Goal: Communication & Community: Answer question/provide support

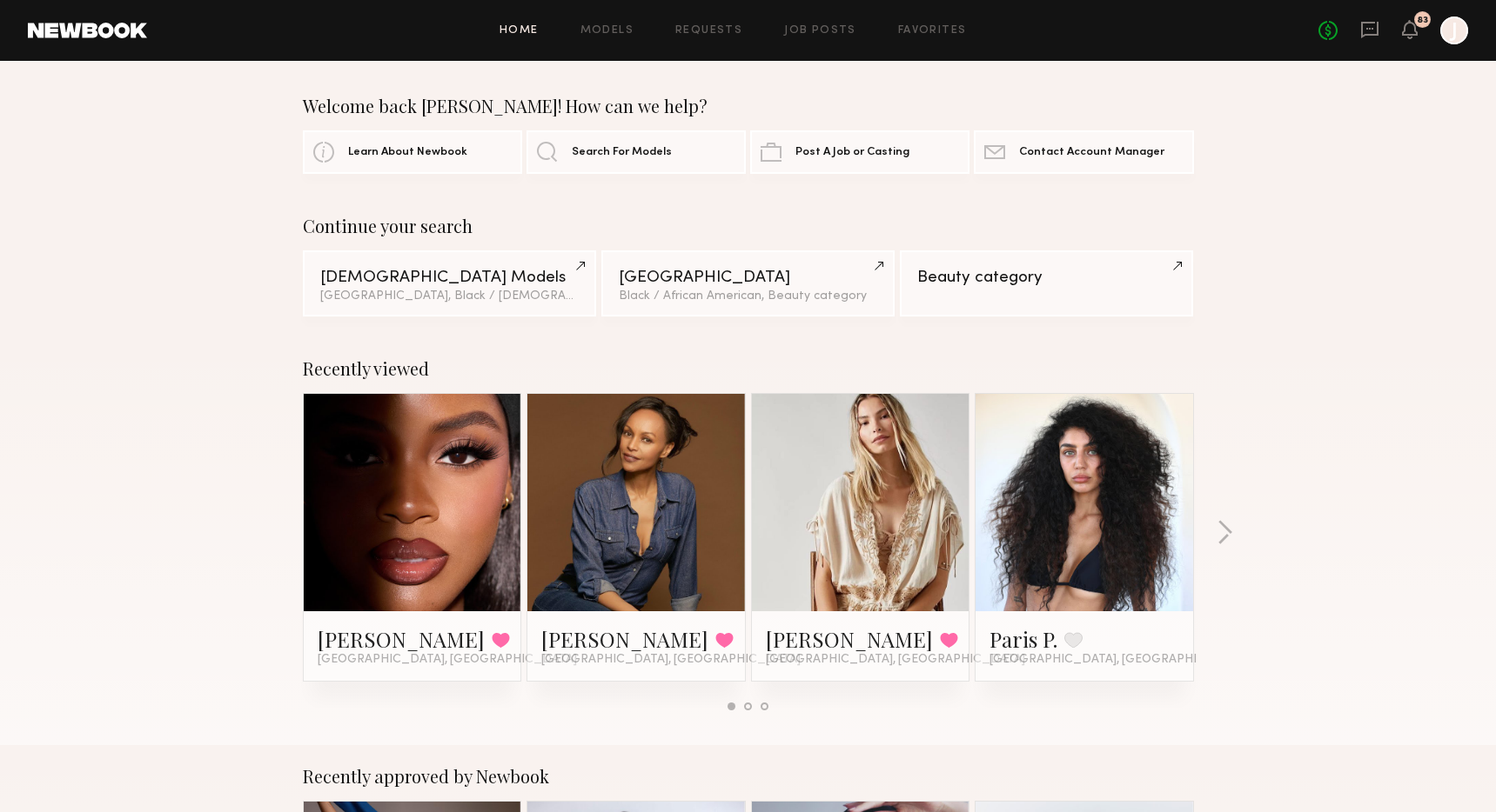
click at [724, 23] on div "Home Models Requests Job Posts Favorites Sign Out No fees up to $5,000 83 J" at bounding box center [807, 30] width 1321 height 28
click at [722, 29] on link "Requests" at bounding box center [709, 31] width 67 height 12
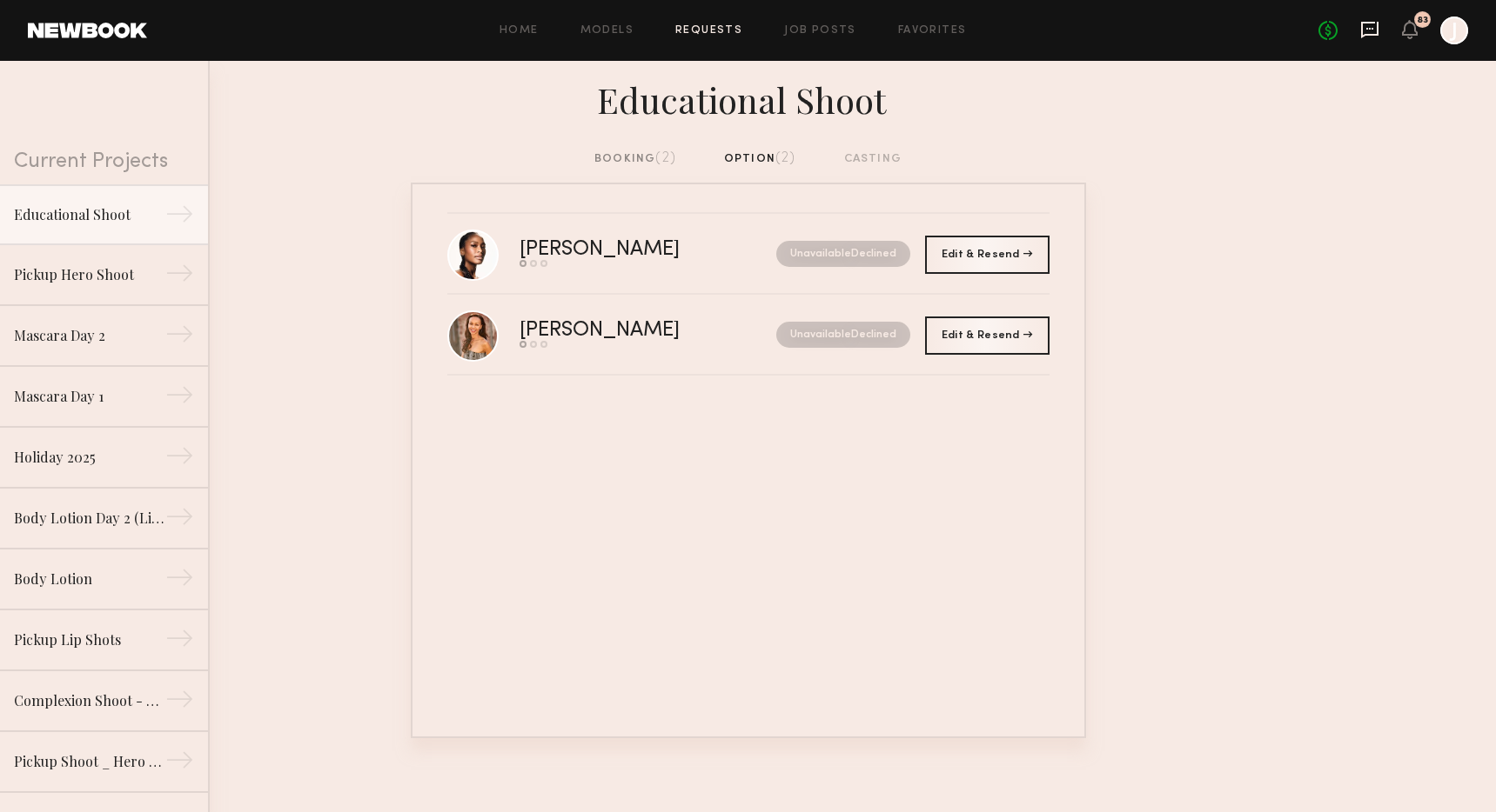
click at [1371, 31] on icon at bounding box center [1369, 29] width 19 height 19
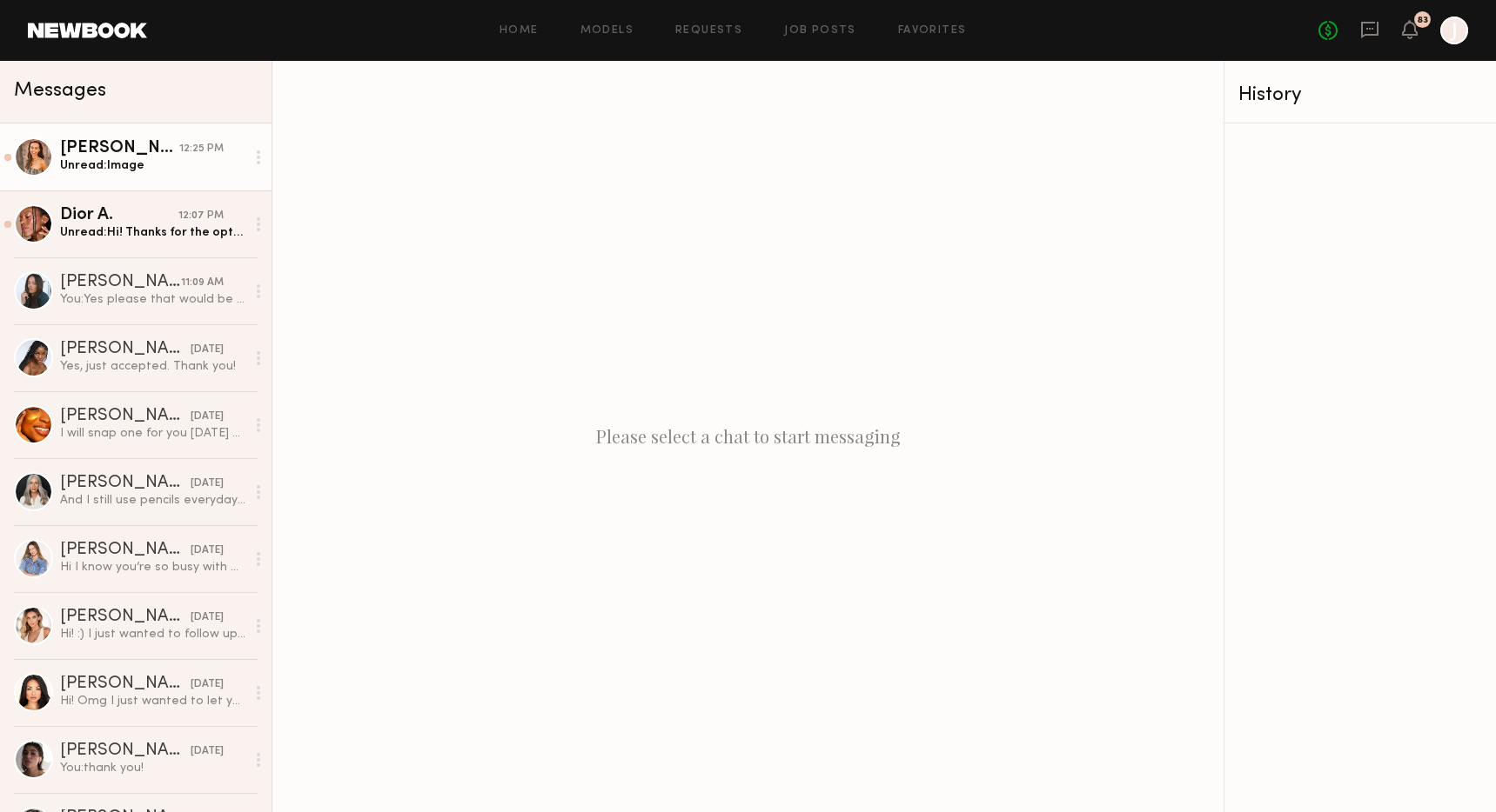
click at [146, 165] on div "Unread: Image" at bounding box center [153, 165] width 185 height 16
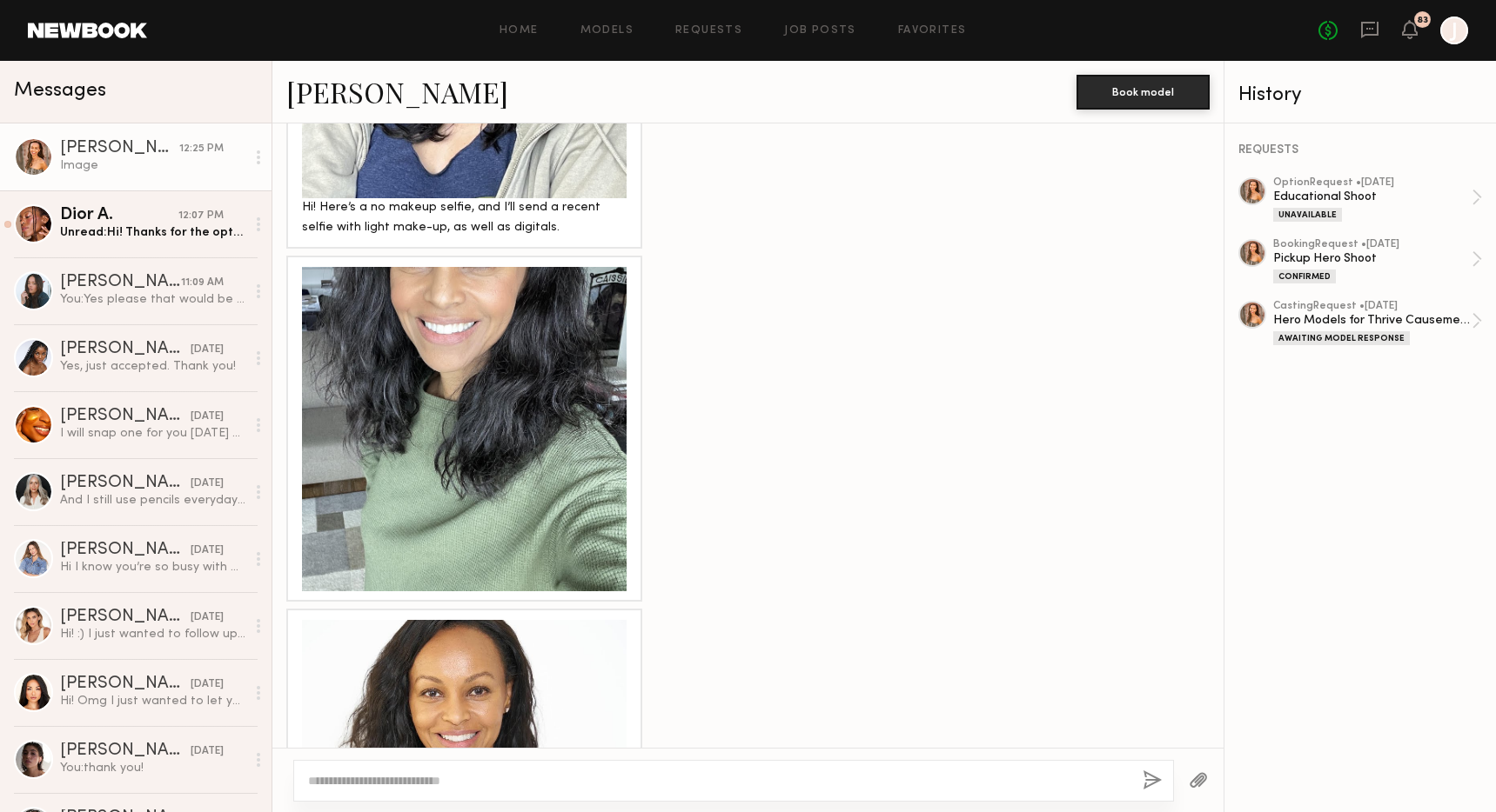
scroll to position [2200, 0]
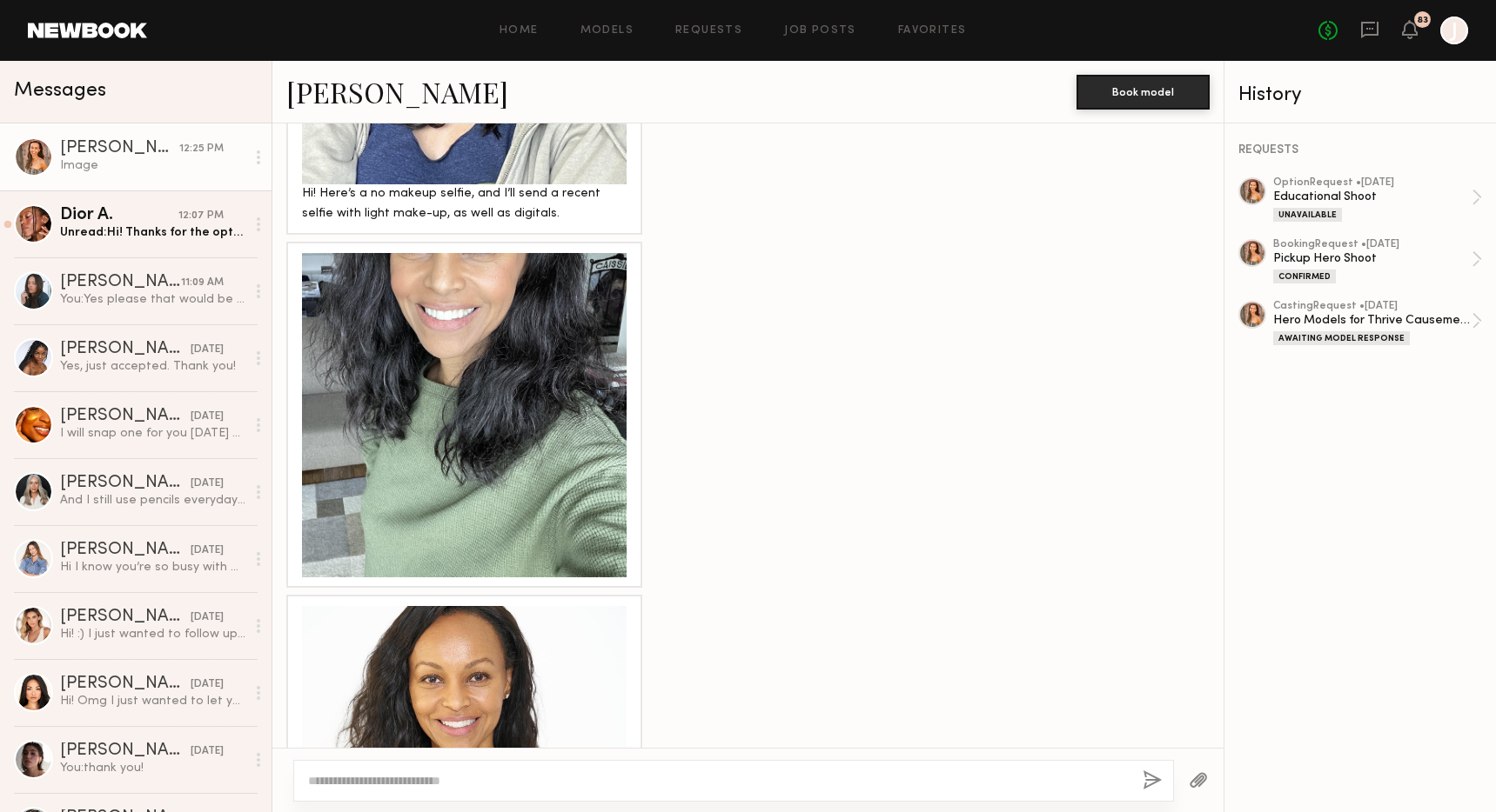
click at [439, 422] on div at bounding box center [464, 415] width 325 height 325
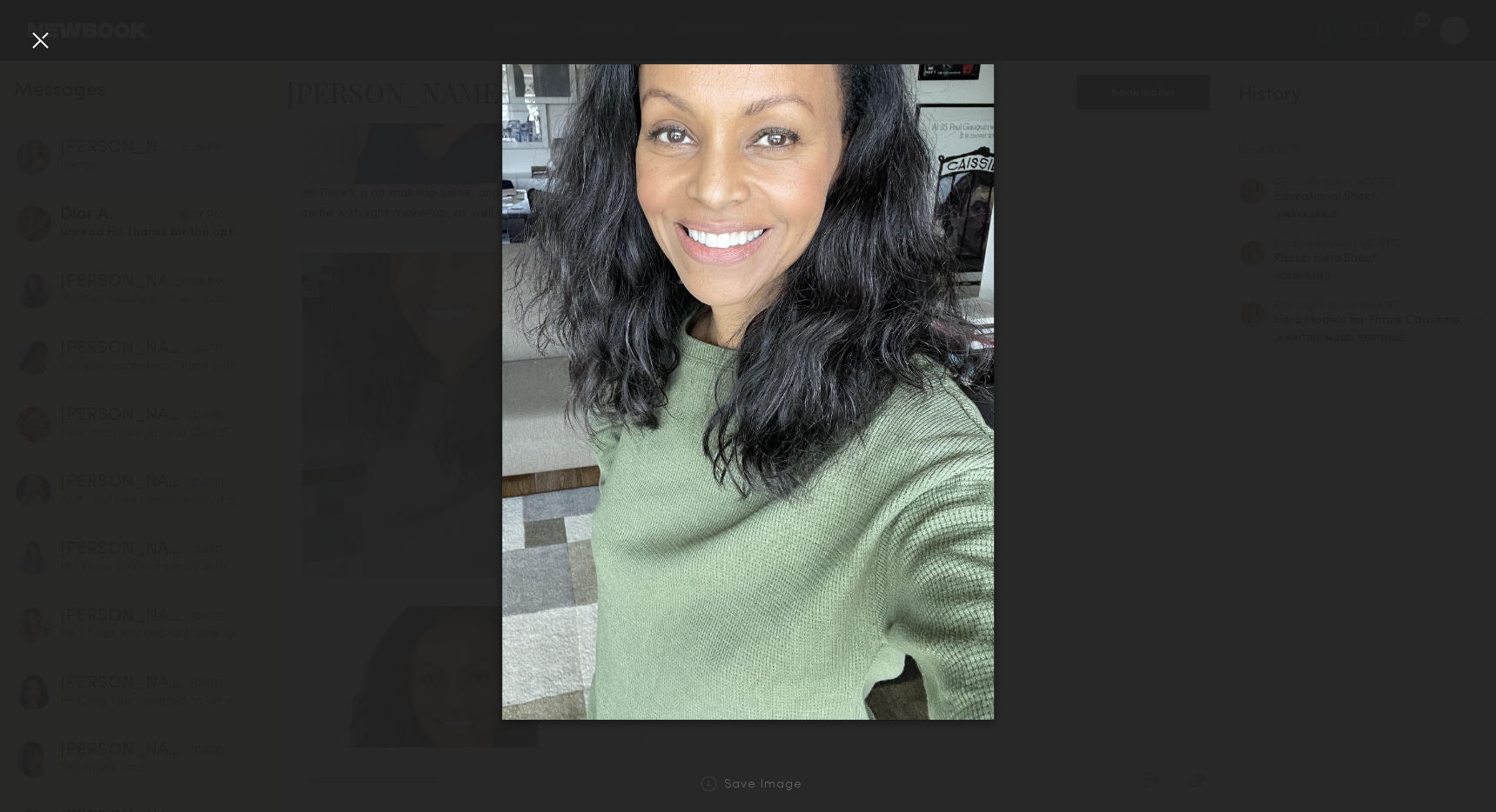
click at [52, 44] on div at bounding box center [40, 40] width 28 height 28
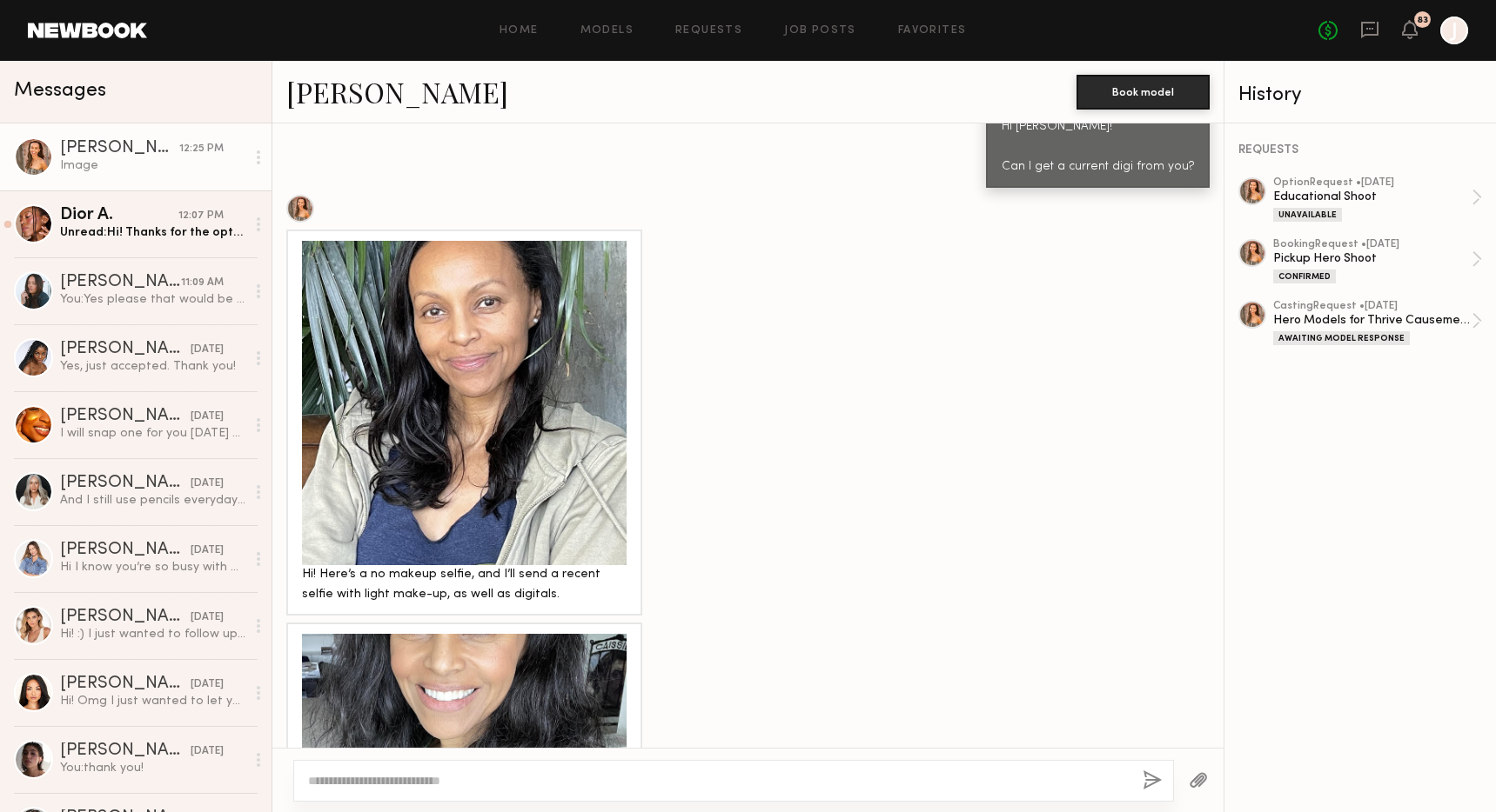
scroll to position [1761, 0]
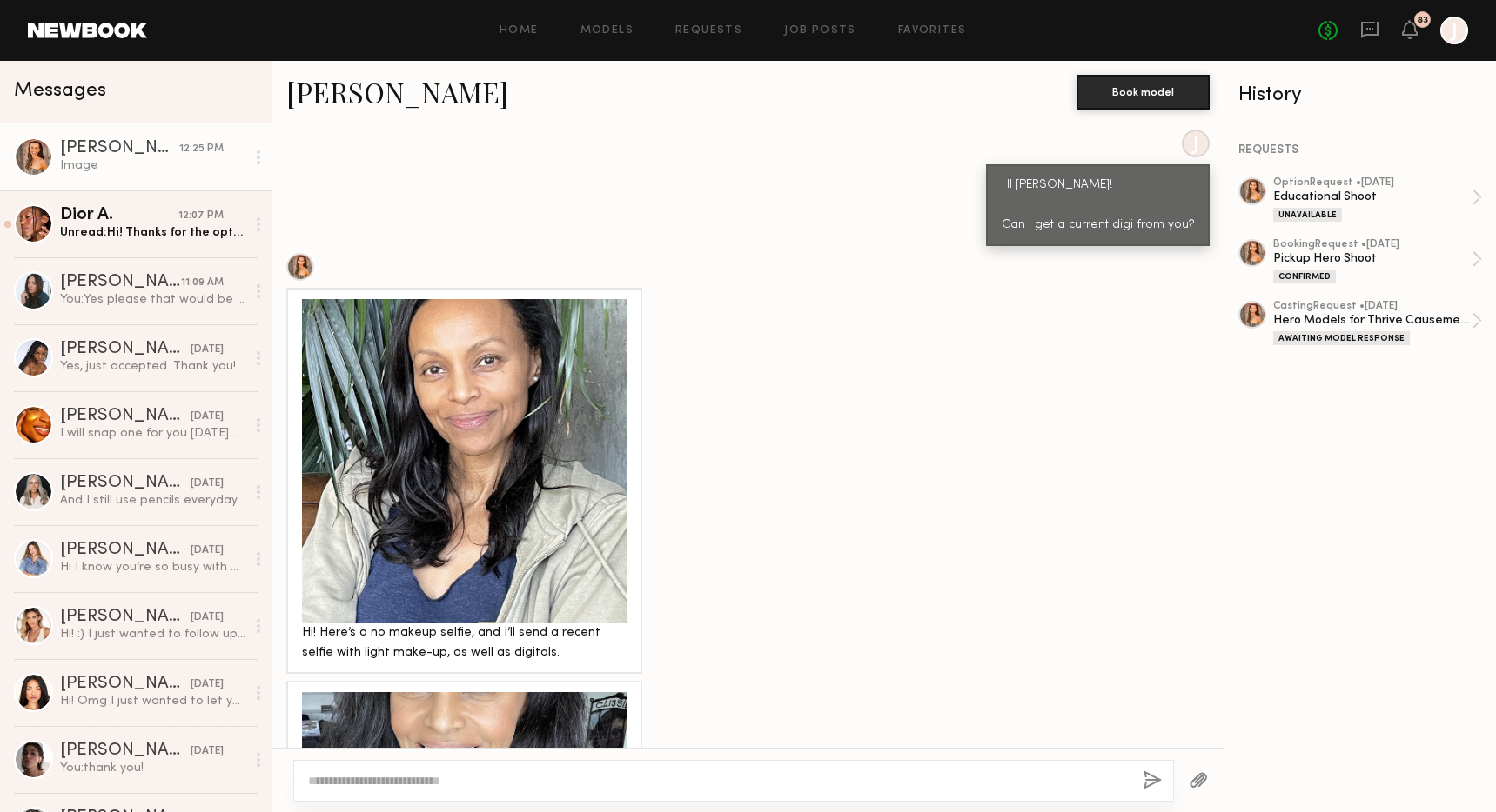
click at [523, 451] on div at bounding box center [464, 461] width 325 height 325
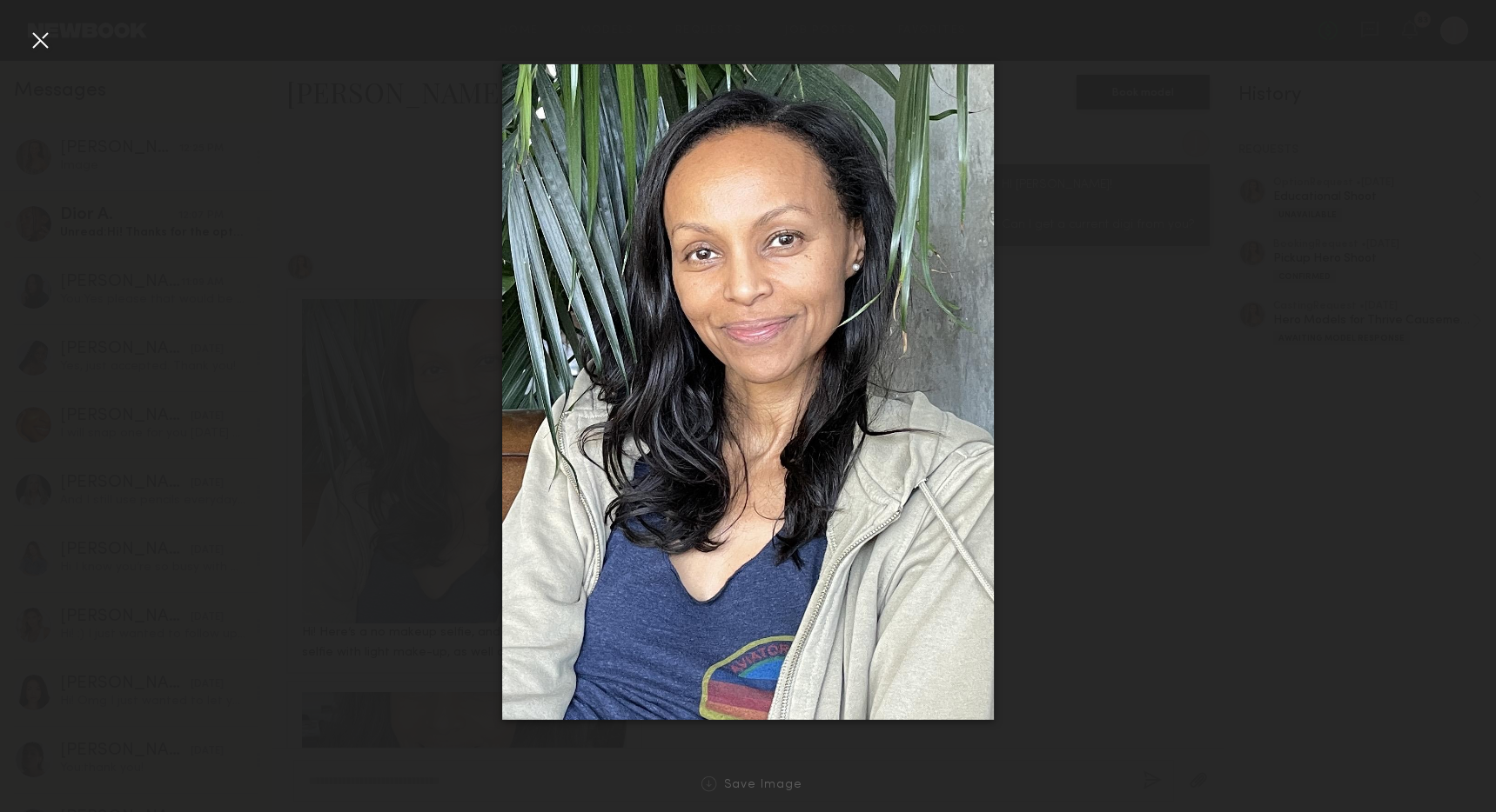
drag, startPoint x: 210, startPoint y: 239, endPoint x: 181, endPoint y: 250, distance: 31.0
click at [210, 239] on div at bounding box center [748, 392] width 1496 height 729
click at [46, 47] on div at bounding box center [40, 40] width 28 height 28
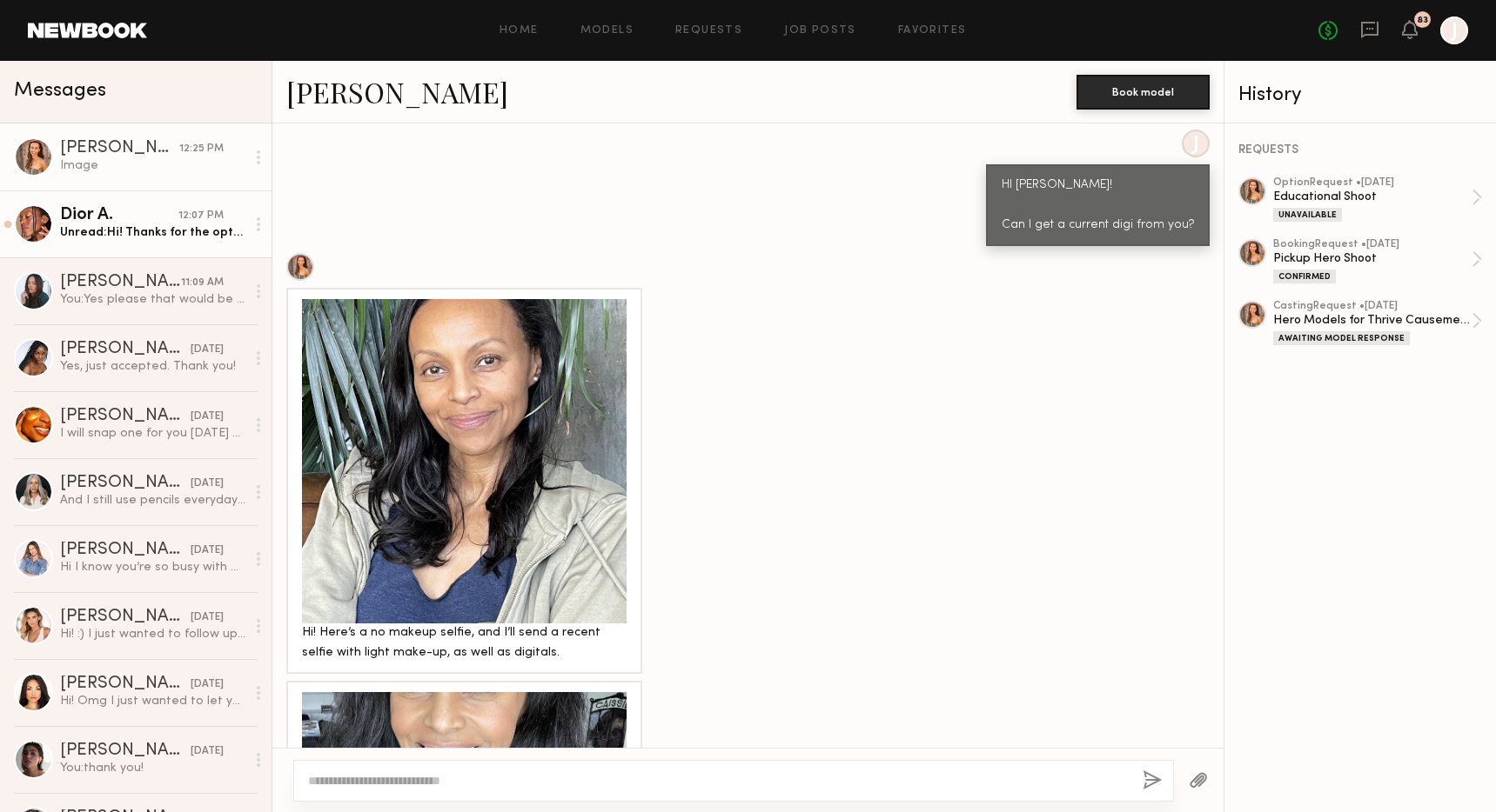
click at [199, 238] on div "Unread: Hi! Thanks for the option request.. just wanted to let you know my hair…" at bounding box center [153, 233] width 185 height 16
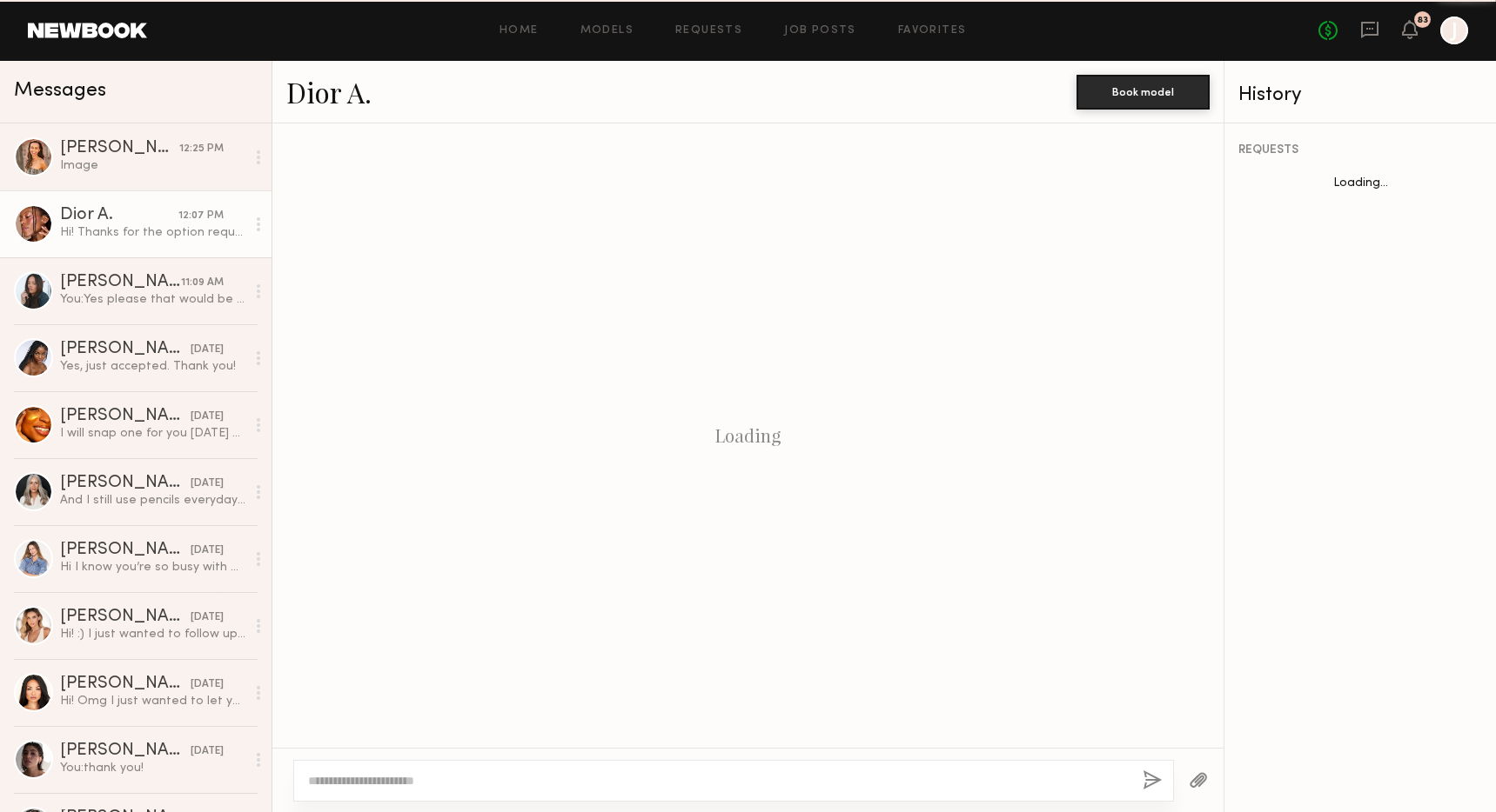
scroll to position [148, 0]
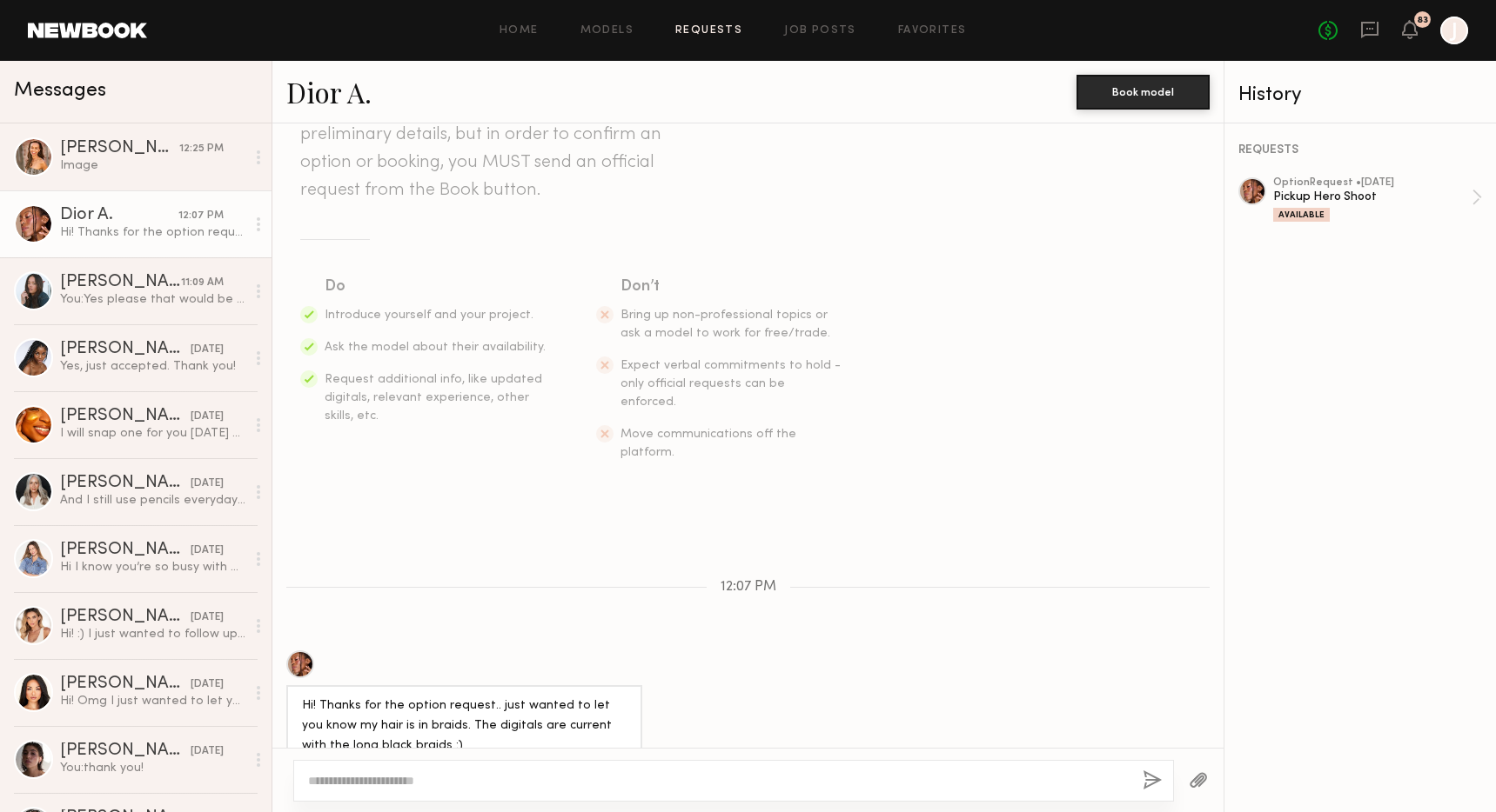
click at [694, 28] on link "Requests" at bounding box center [709, 31] width 67 height 12
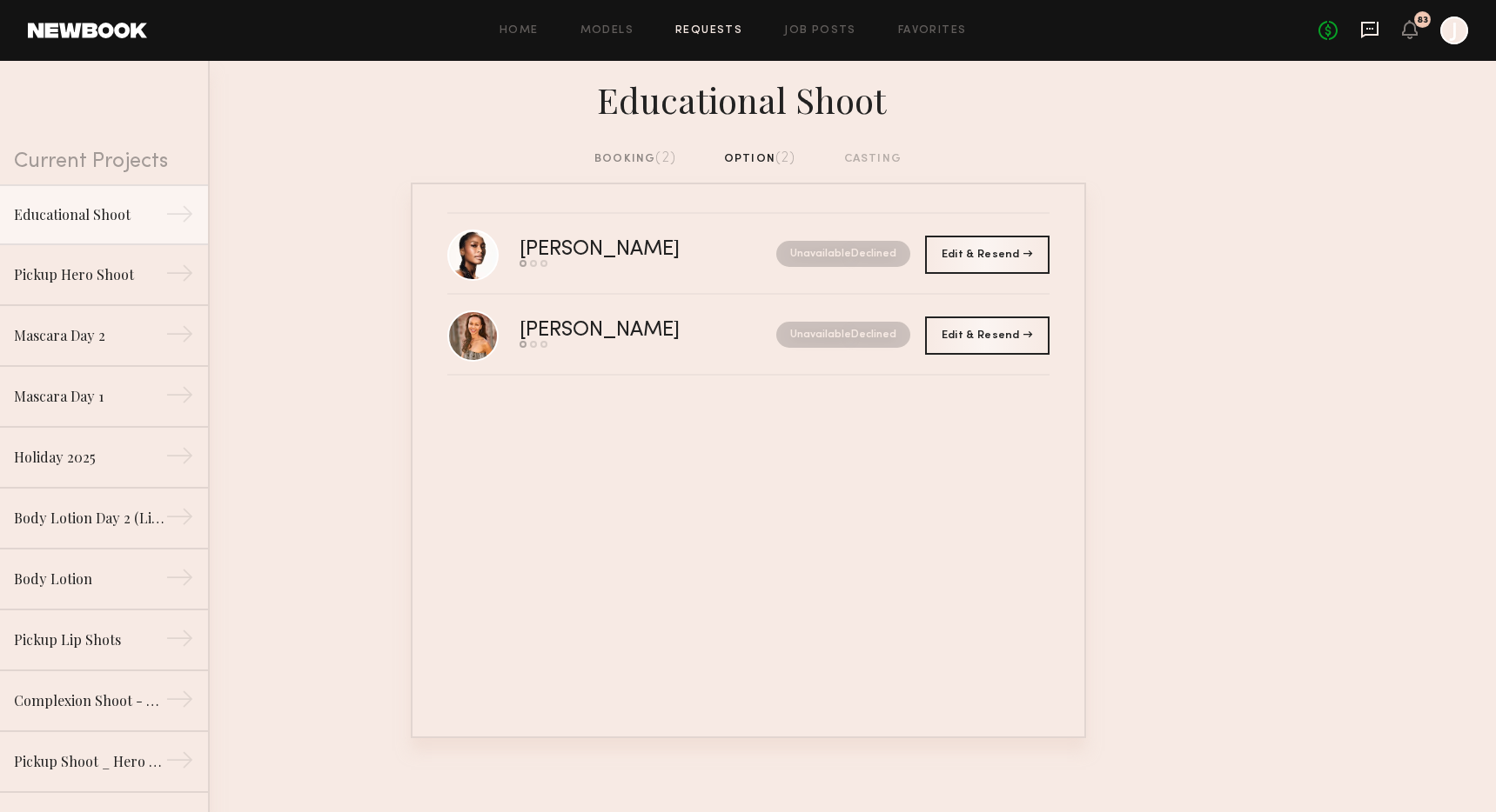
click at [1376, 32] on icon at bounding box center [1369, 30] width 17 height 16
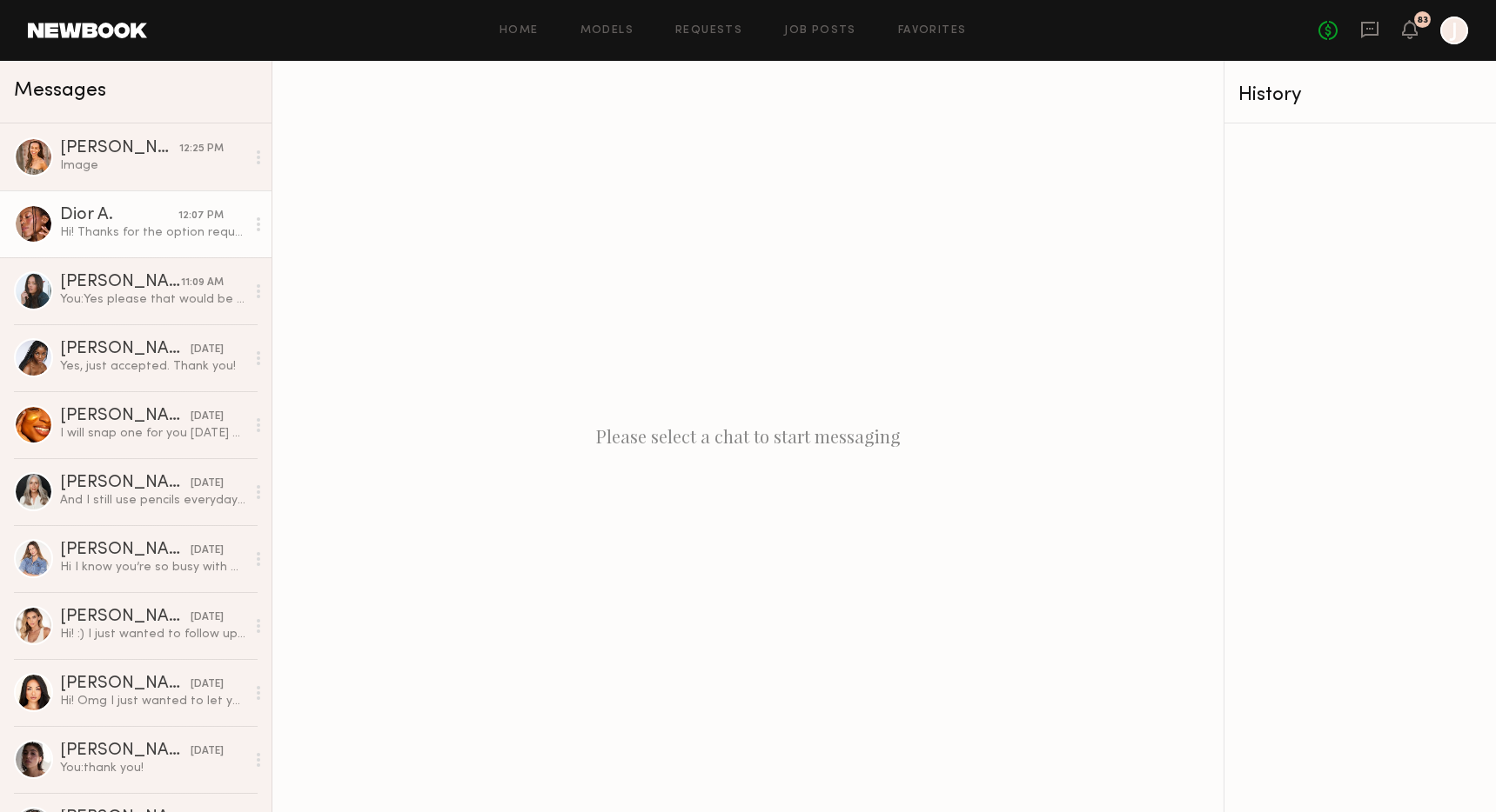
click at [175, 241] on link "Dior A. 12:07 PM Hi! Thanks for the option request.. just wanted to let you kno…" at bounding box center [136, 224] width 272 height 67
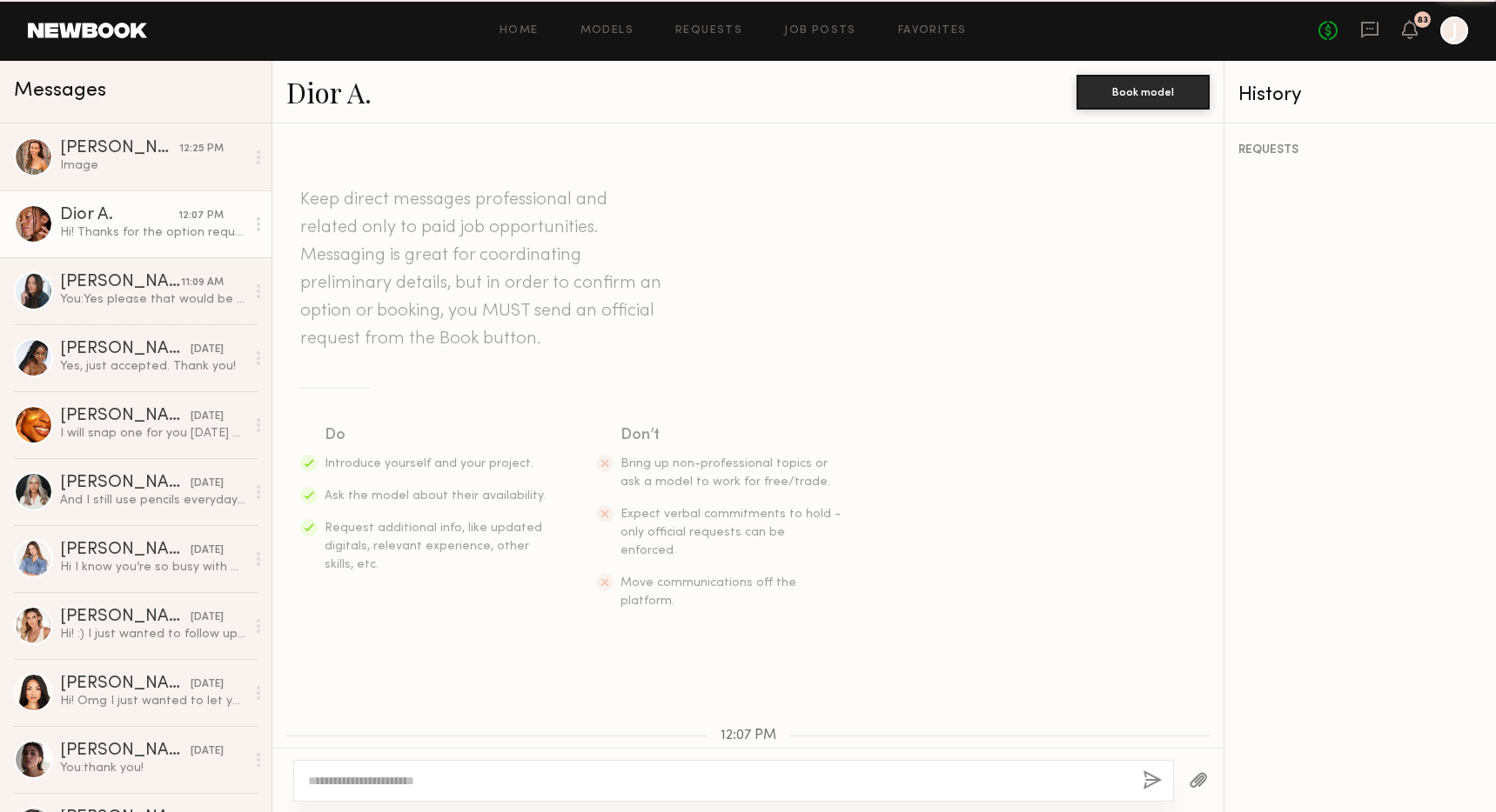
scroll to position [148, 0]
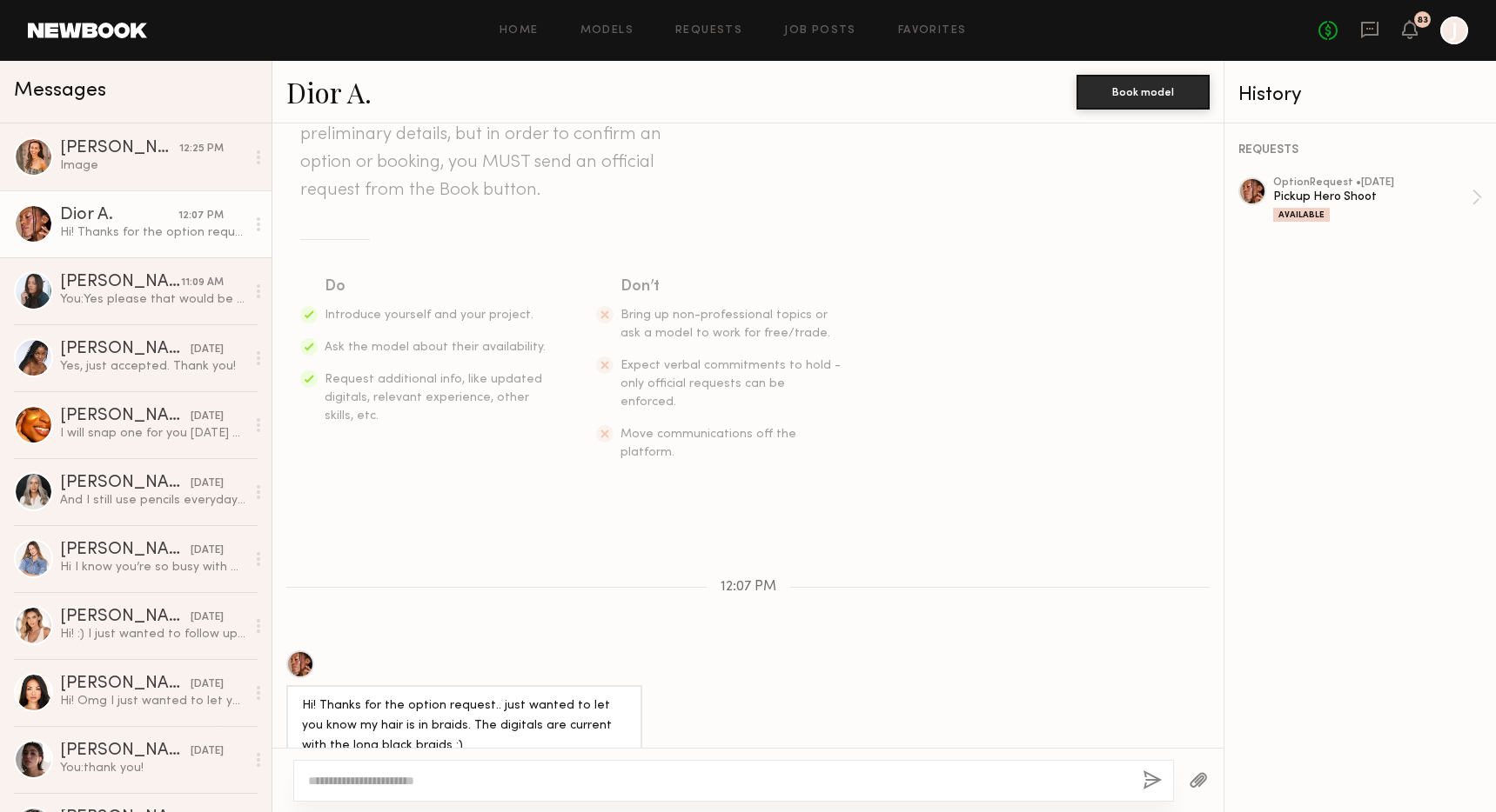
click at [569, 775] on textarea at bounding box center [718, 781] width 820 height 17
type textarea "**********"
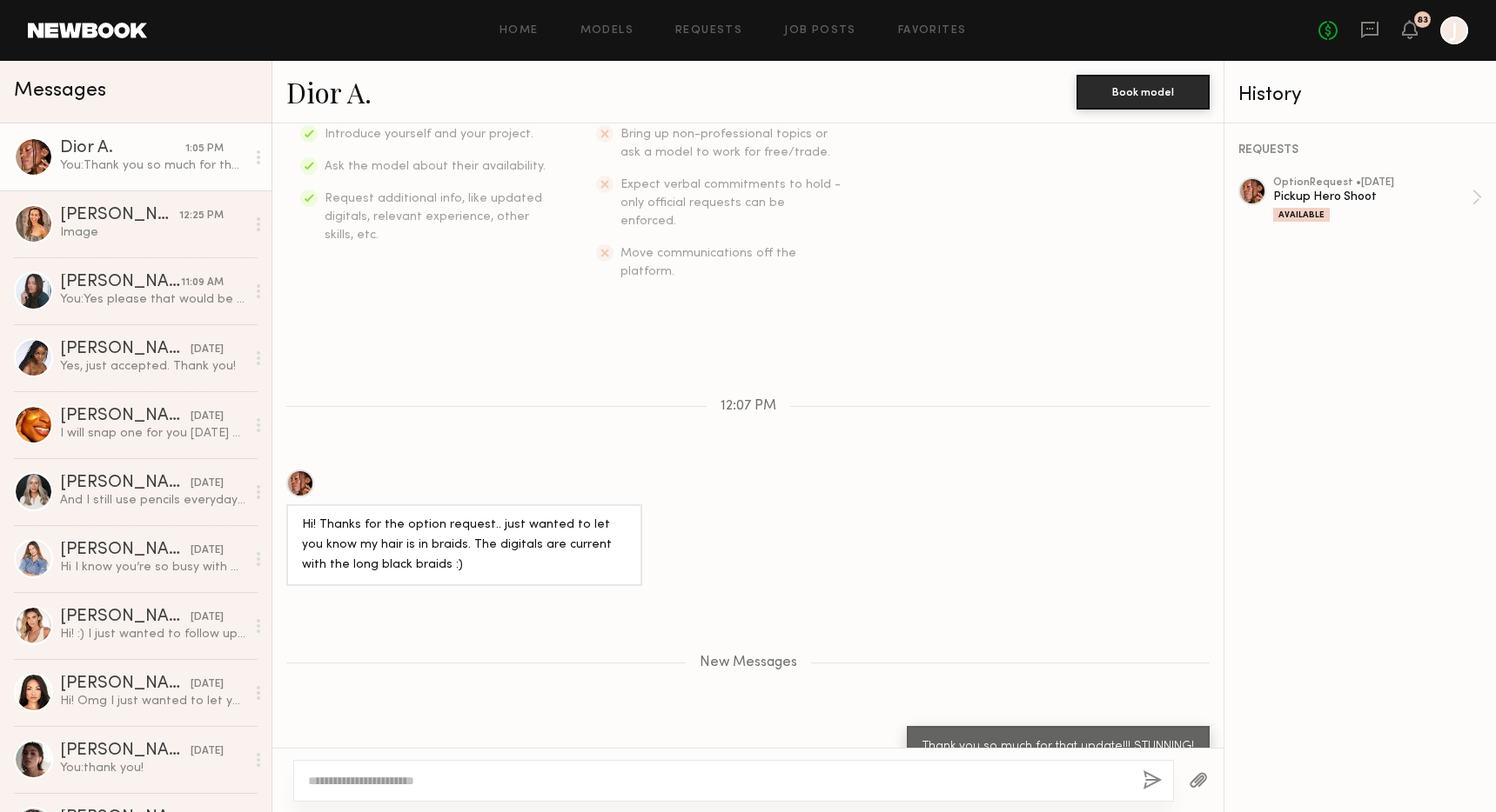
click at [326, 101] on link "Dior A." at bounding box center [328, 92] width 85 height 38
click at [1389, 193] on div "Pickup Hero Shoot" at bounding box center [1372, 197] width 199 height 16
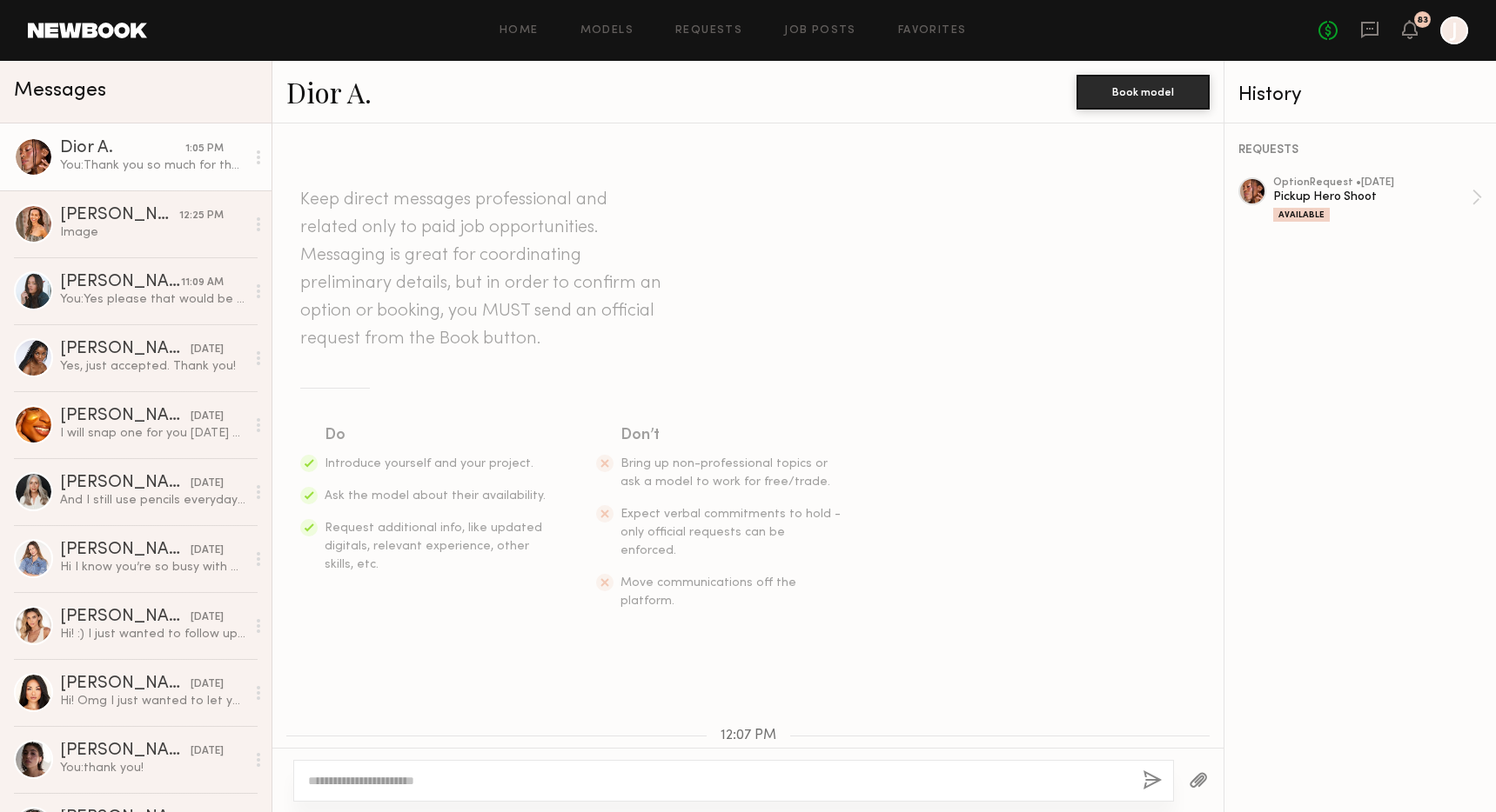
scroll to position [433, 0]
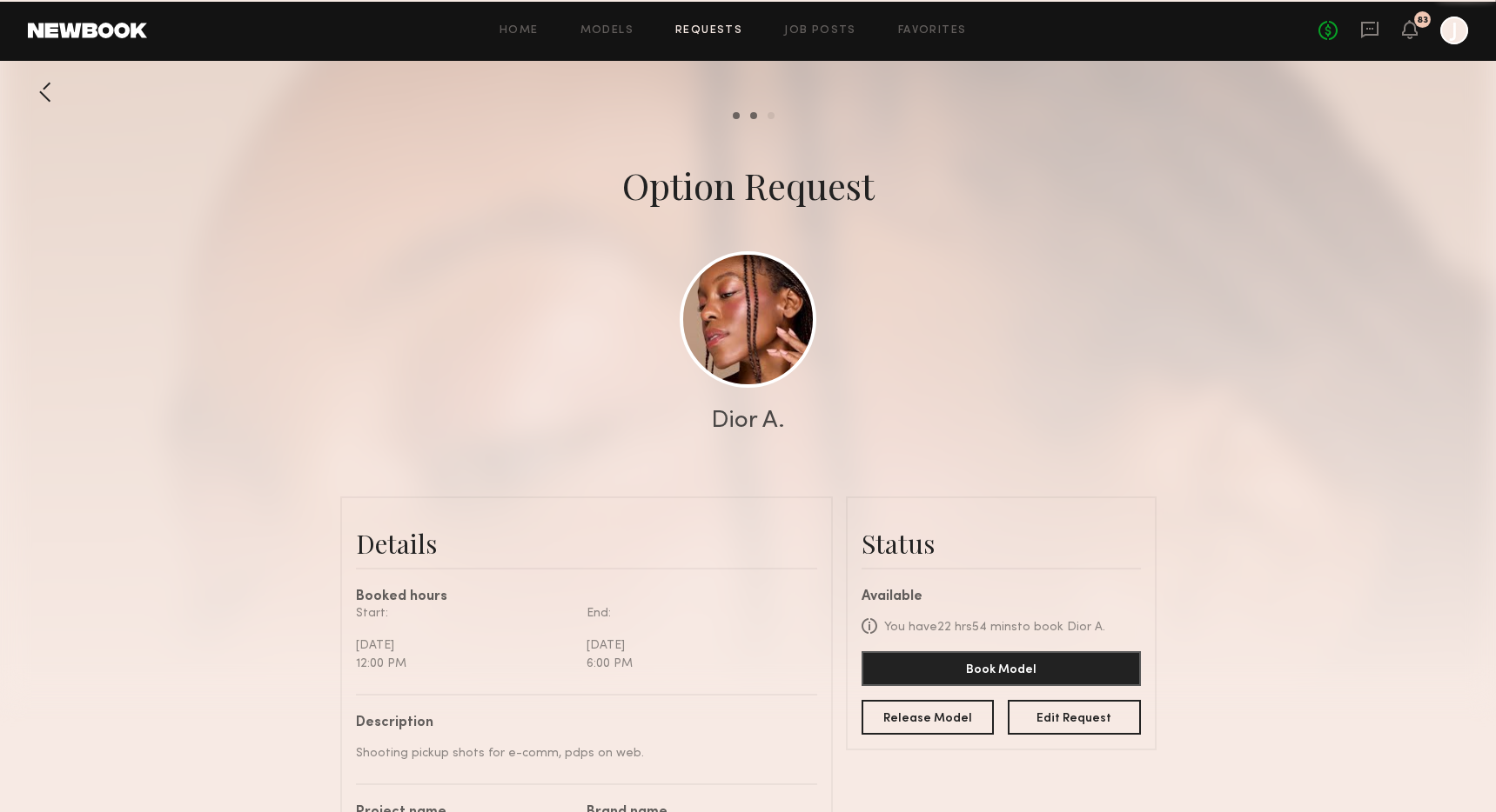
scroll to position [715, 0]
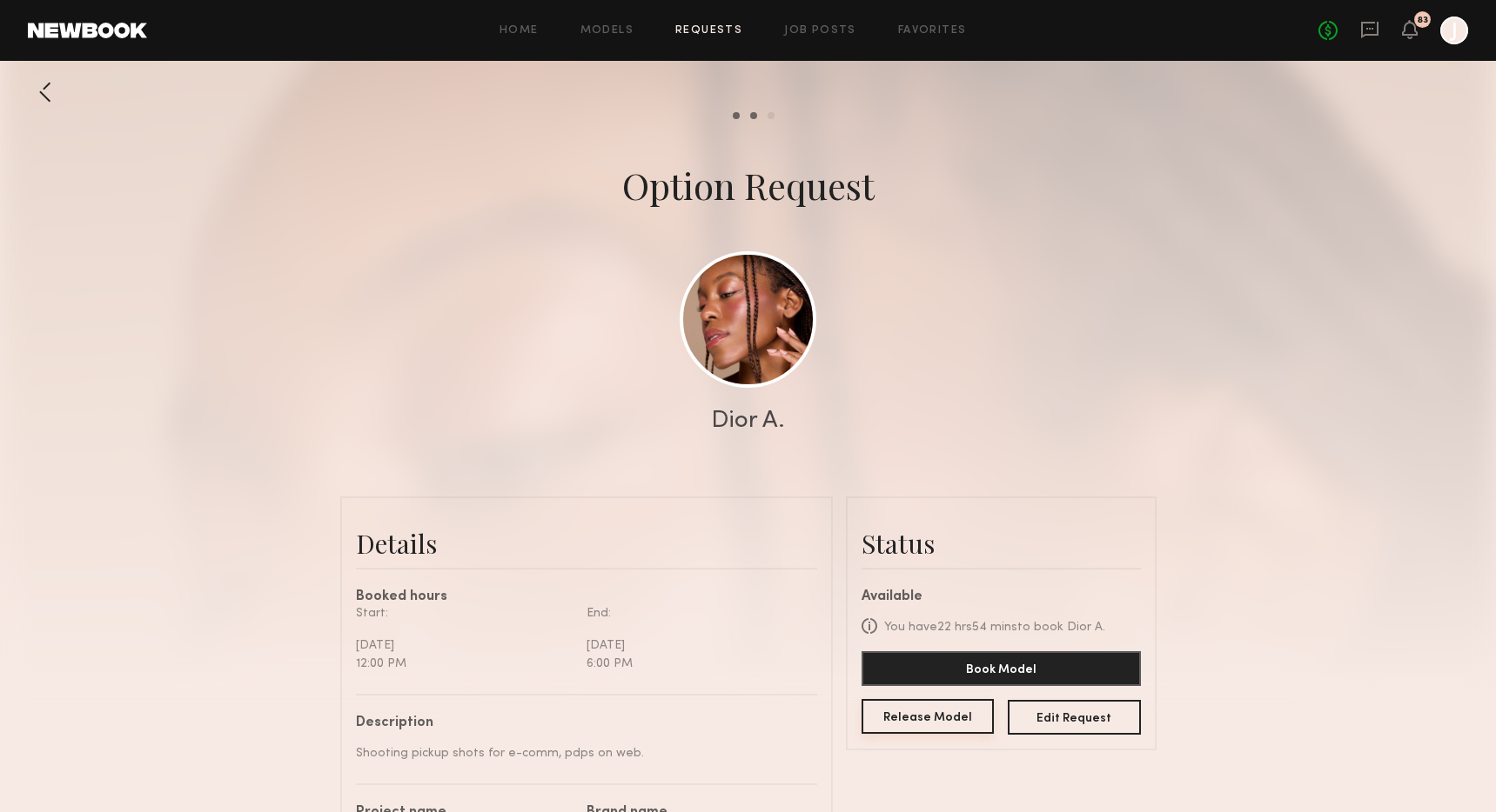
click at [942, 734] on button "Release Model" at bounding box center [928, 717] width 133 height 35
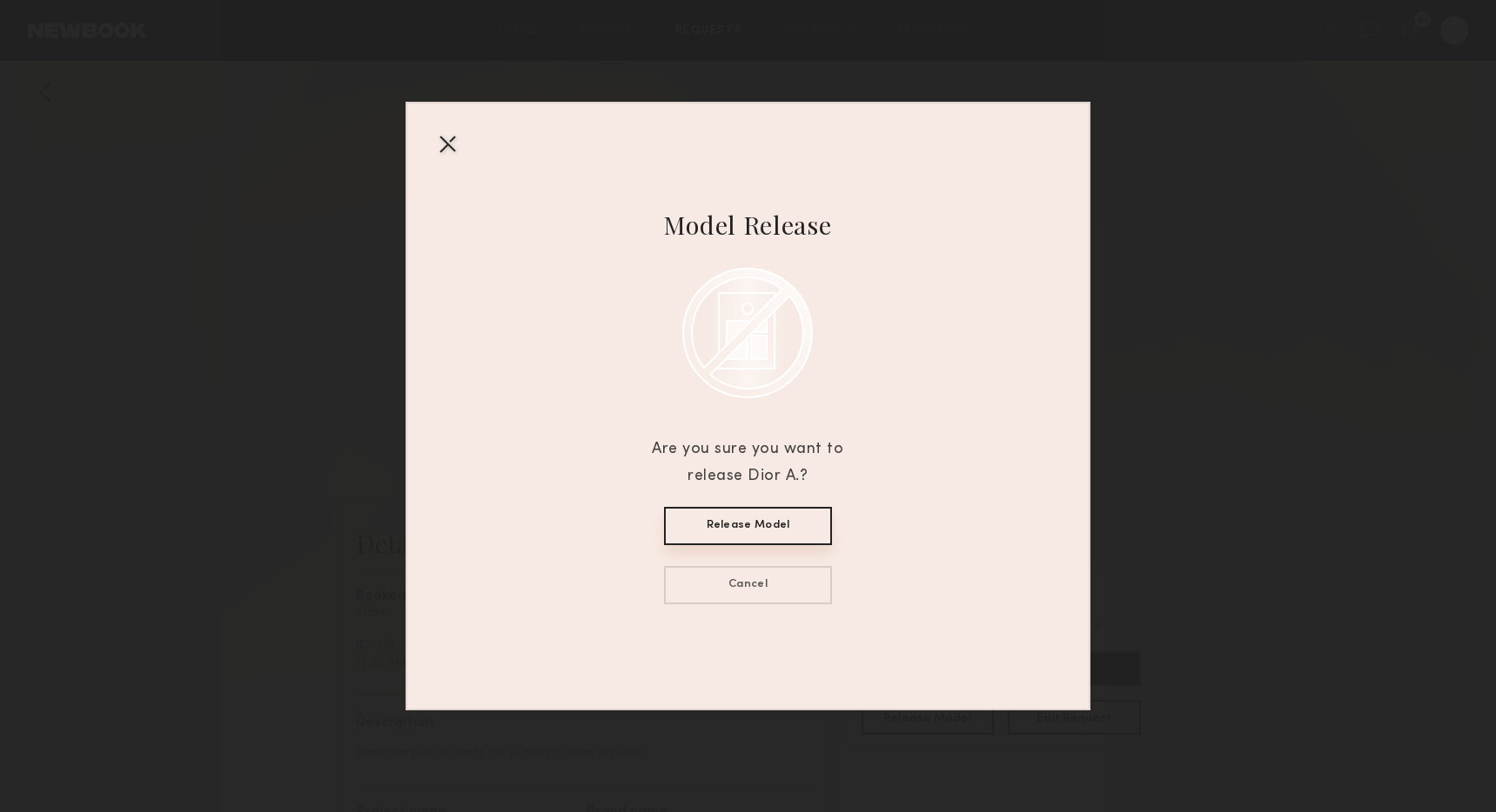
click at [769, 530] on button "Release Model" at bounding box center [748, 526] width 168 height 39
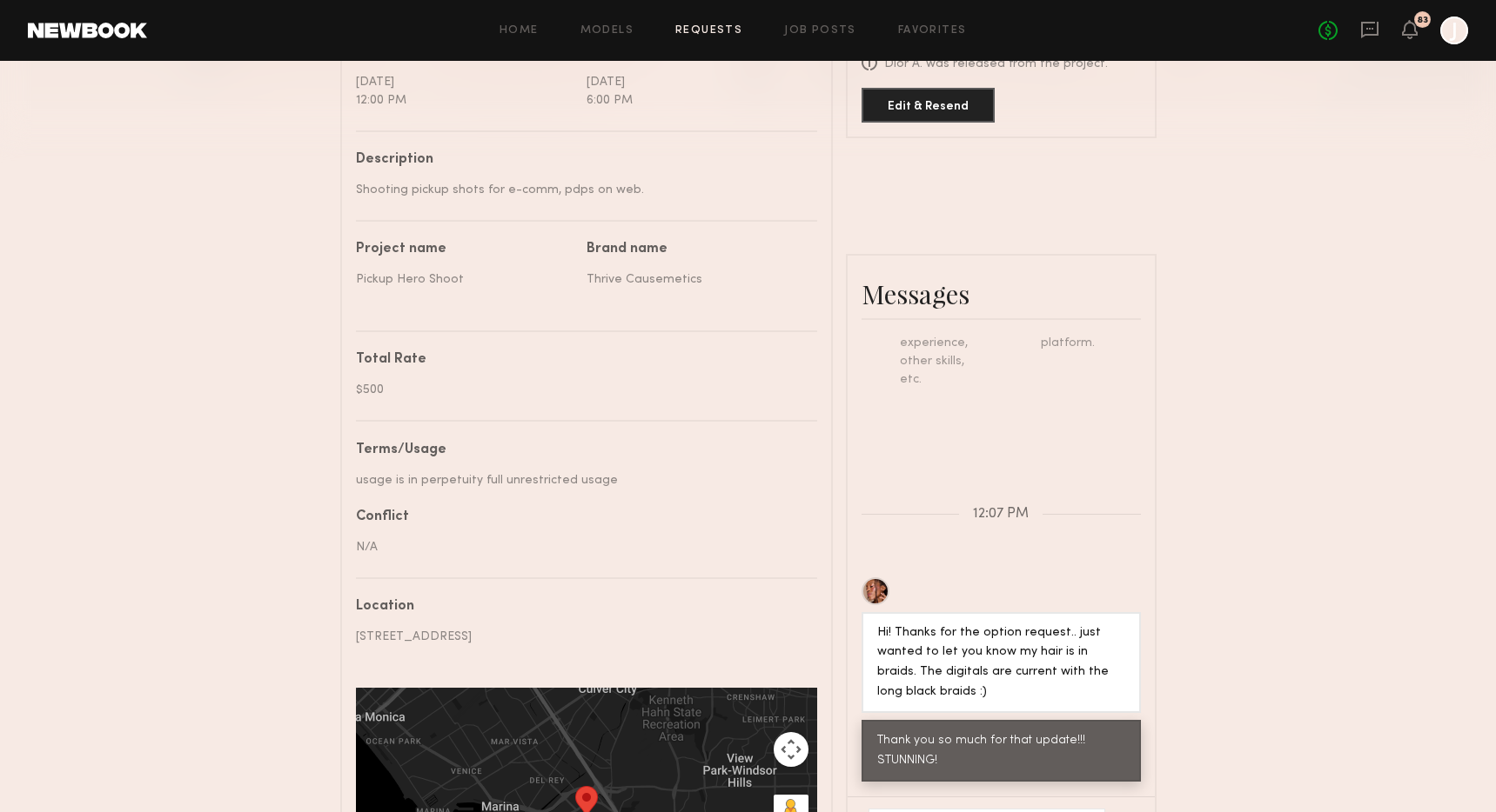
scroll to position [835, 0]
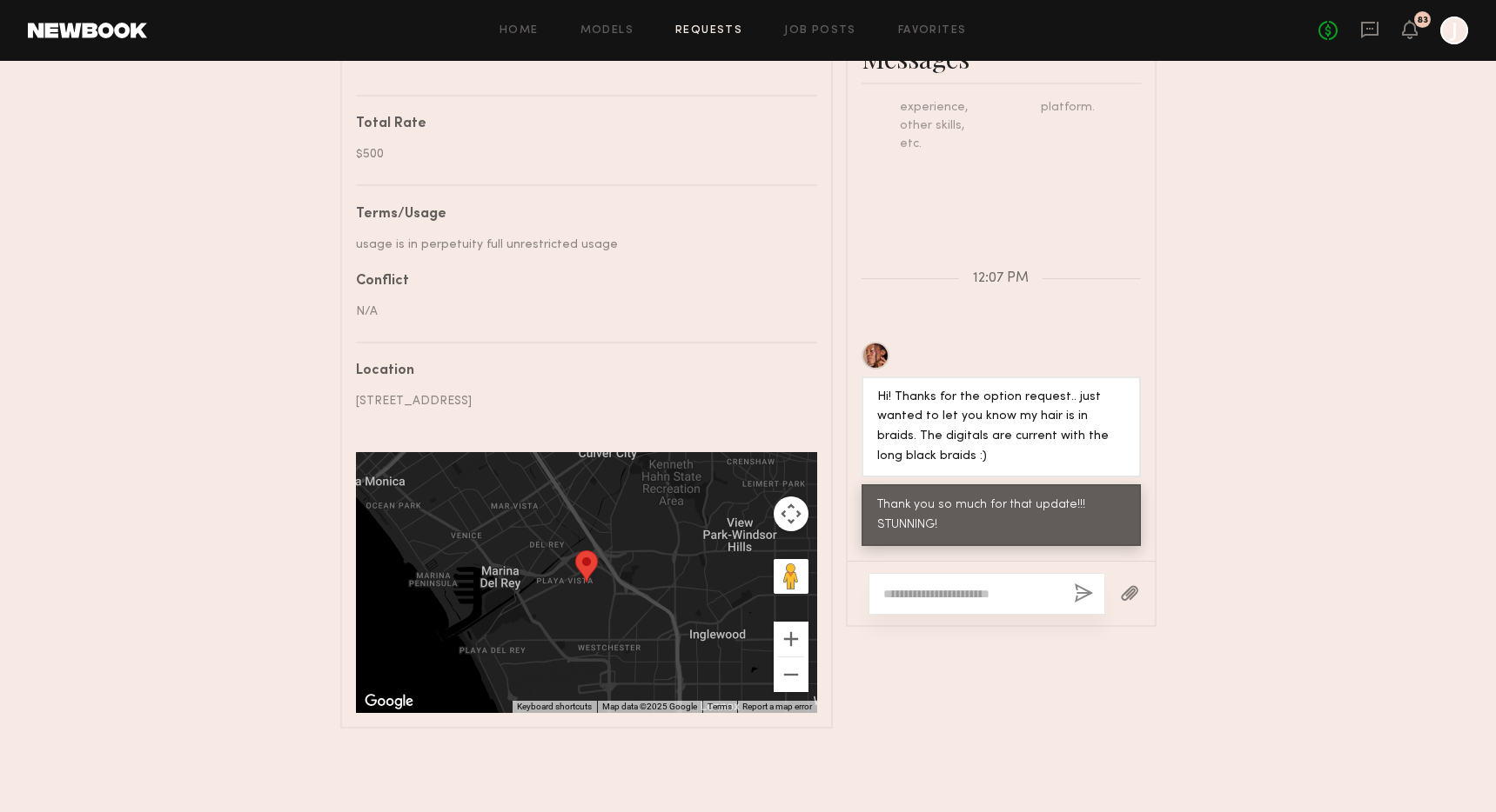
click at [927, 590] on textarea at bounding box center [972, 593] width 176 height 17
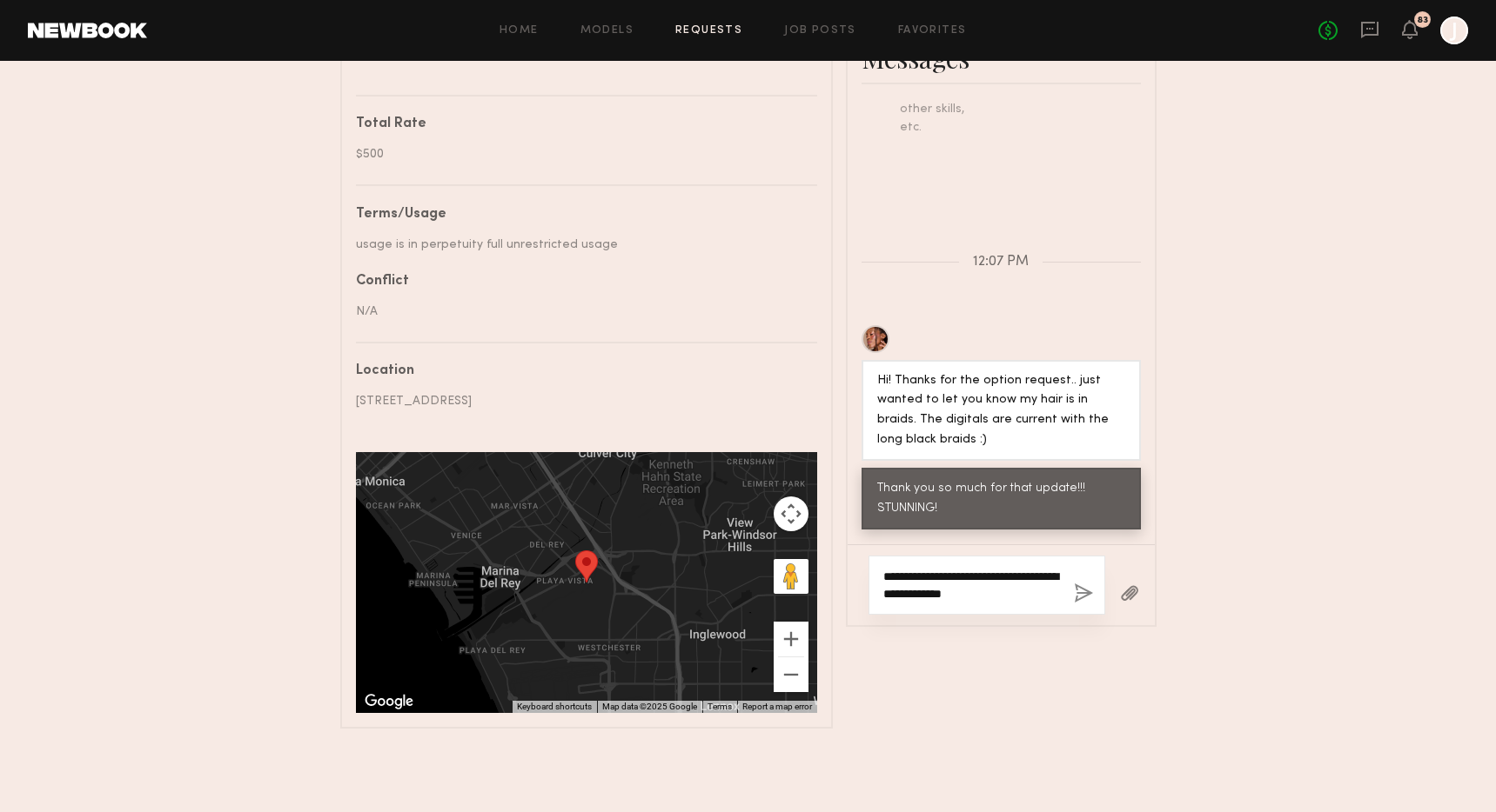
scroll to position [832, 0]
drag, startPoint x: 1001, startPoint y: 583, endPoint x: 1048, endPoint y: 564, distance: 50.7
click at [1048, 568] on textarea "**********" at bounding box center [972, 585] width 176 height 35
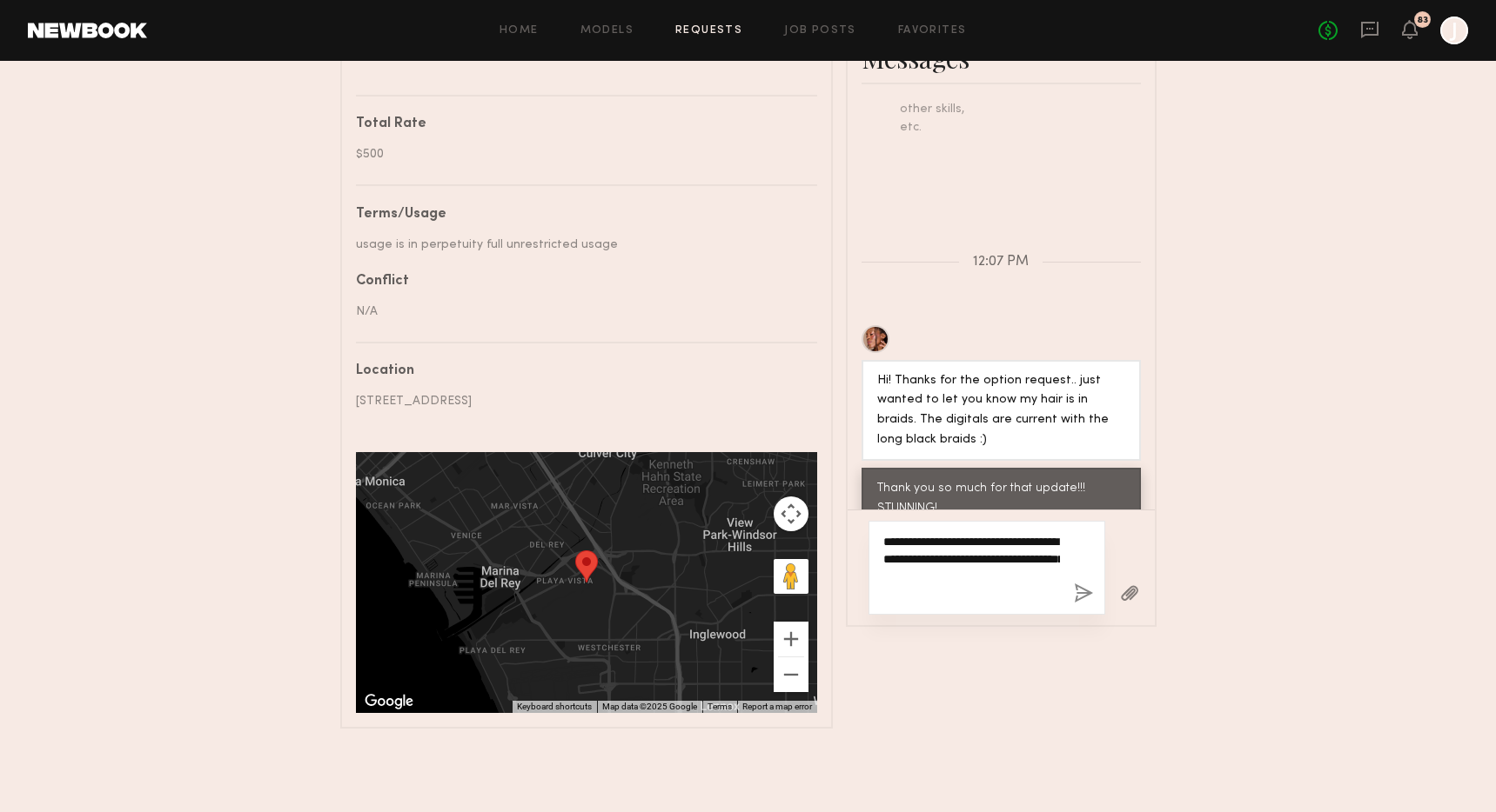
type textarea "**********"
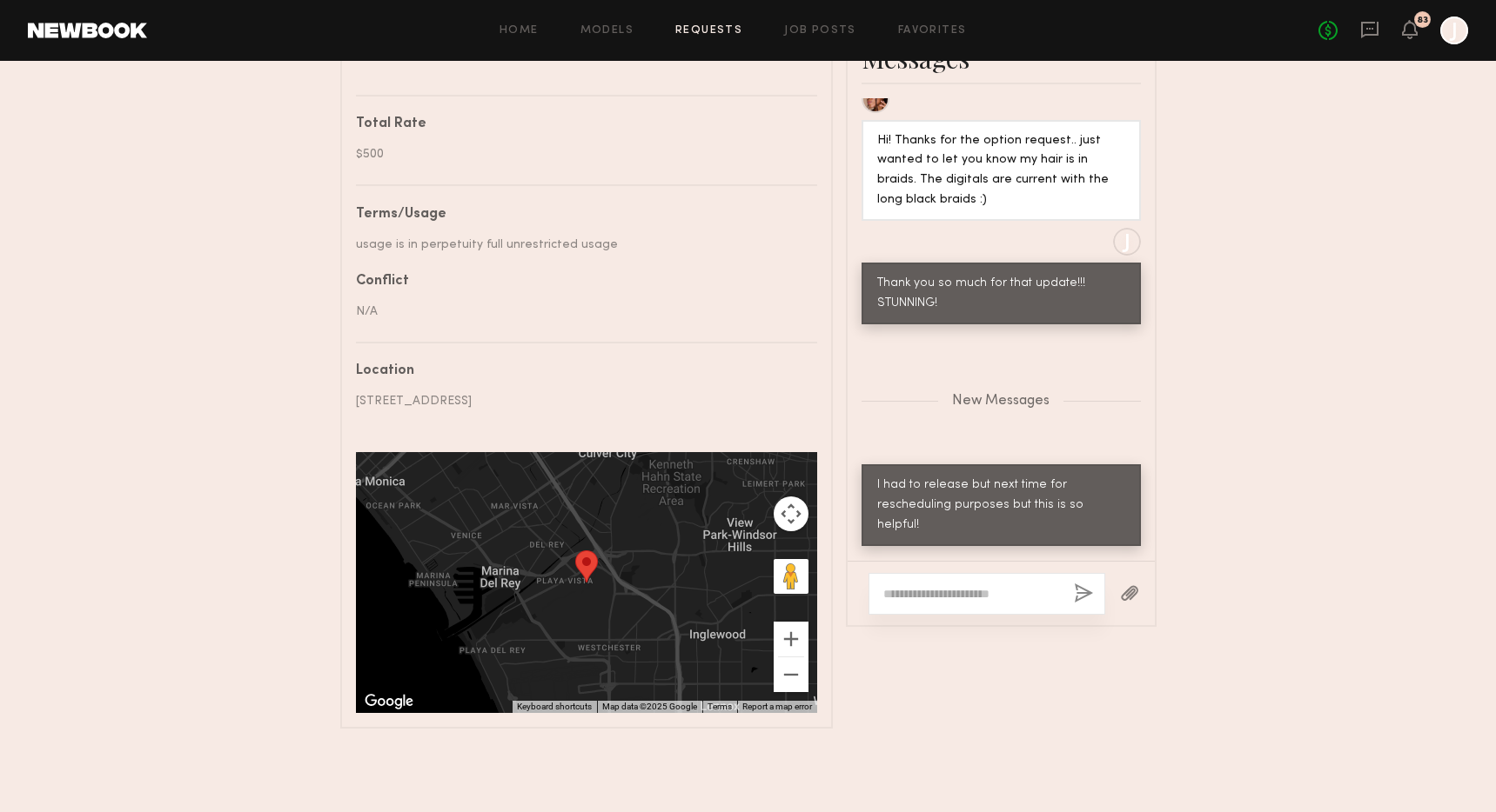
scroll to position [950, 0]
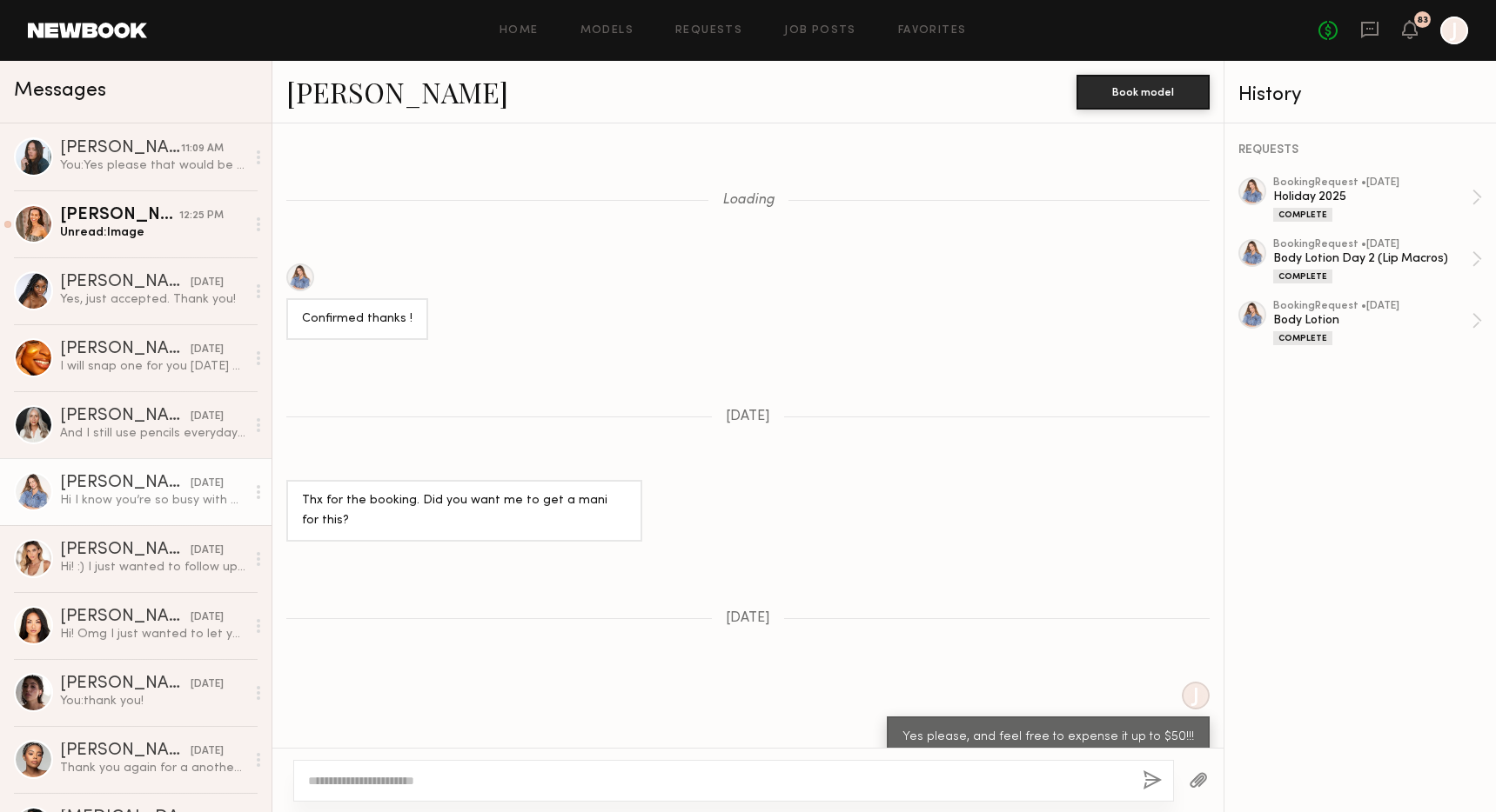
scroll to position [1133, 0]
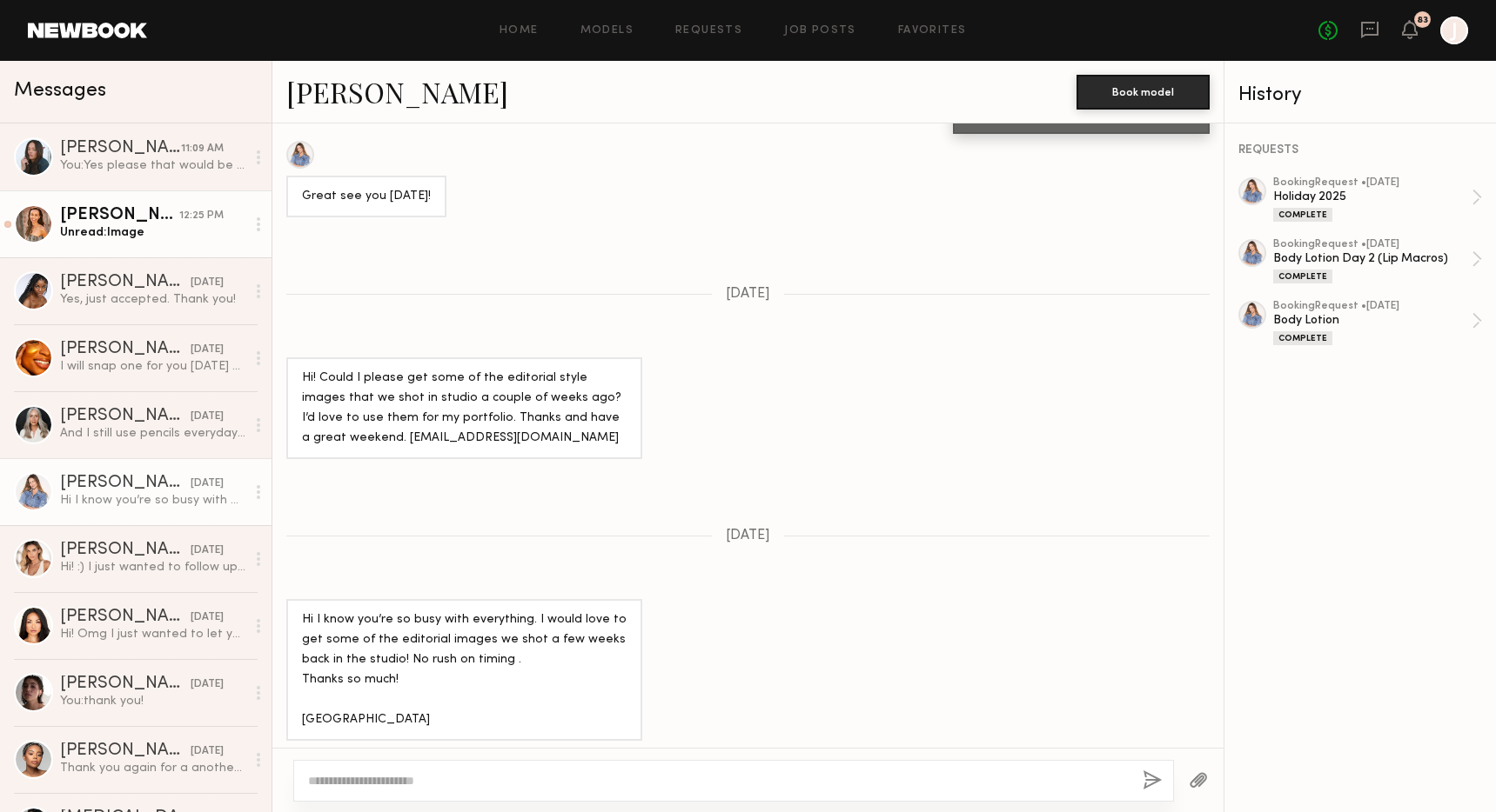
click at [146, 230] on div "Unread: Image" at bounding box center [153, 233] width 185 height 16
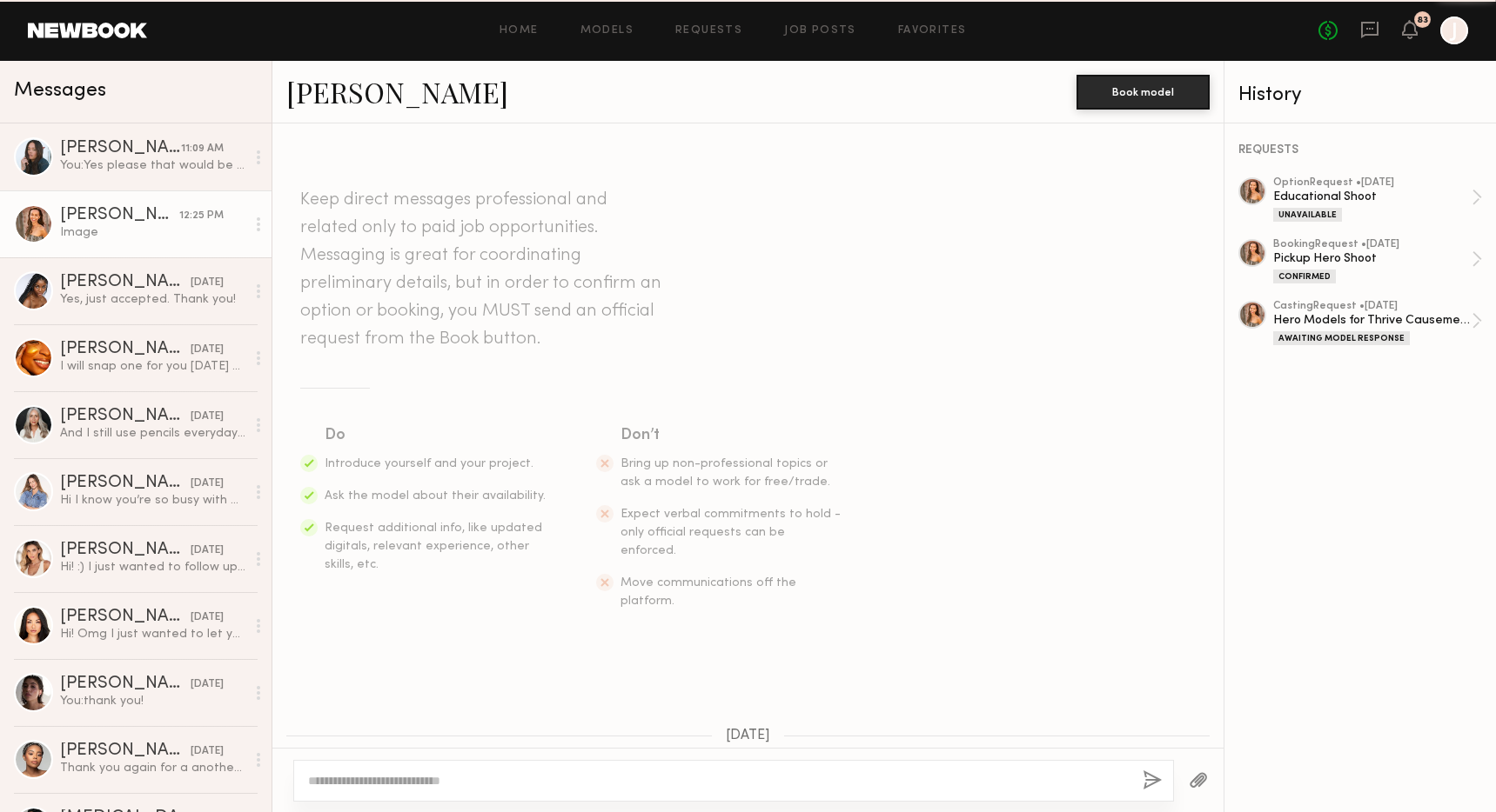
scroll to position [2725, 0]
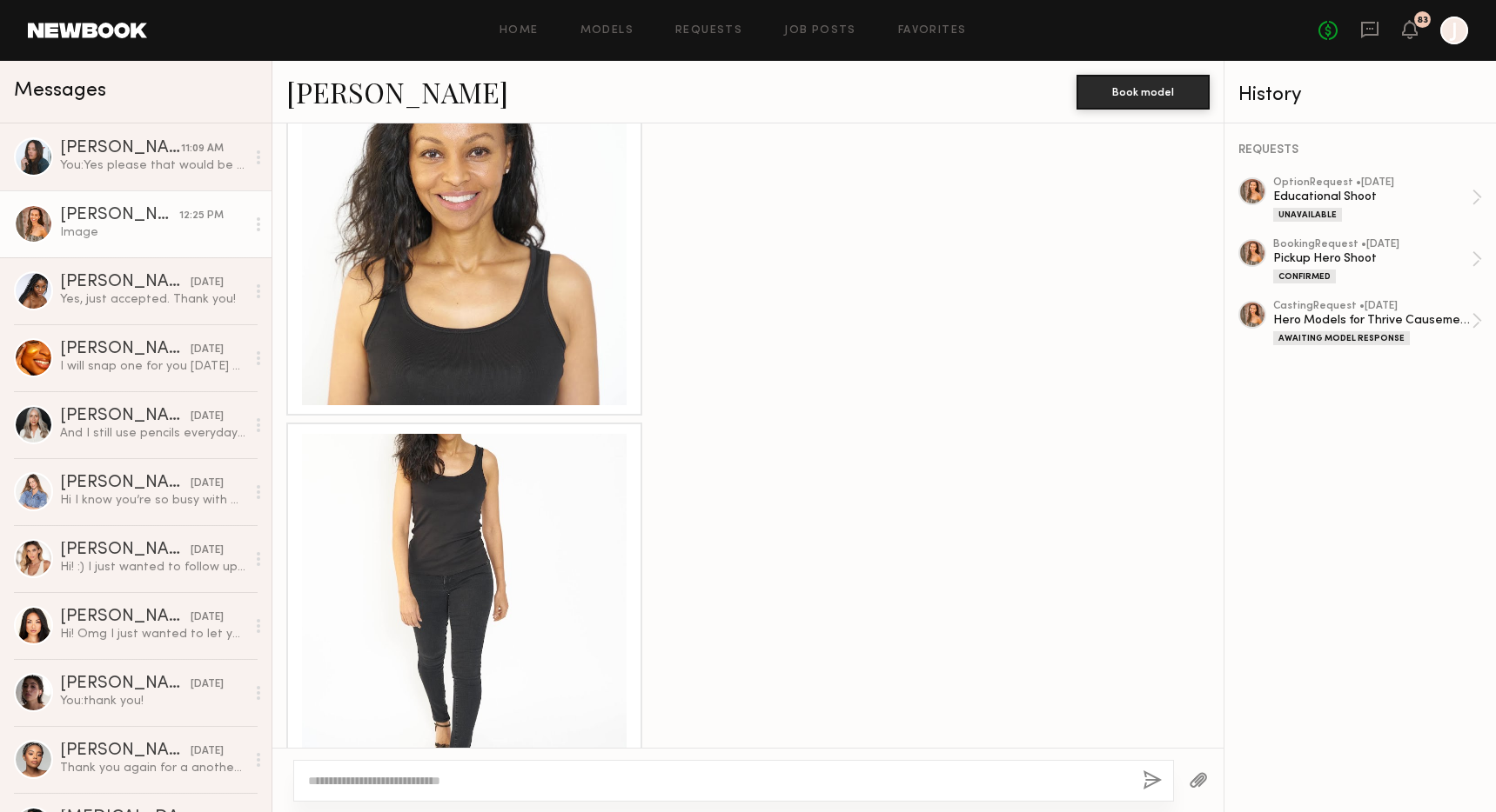
click at [452, 773] on textarea at bounding box center [718, 781] width 820 height 17
drag, startPoint x: 331, startPoint y: 779, endPoint x: 684, endPoint y: 785, distance: 353.1
click at [684, 785] on textarea "**********" at bounding box center [718, 781] width 820 height 17
type textarea "**********"
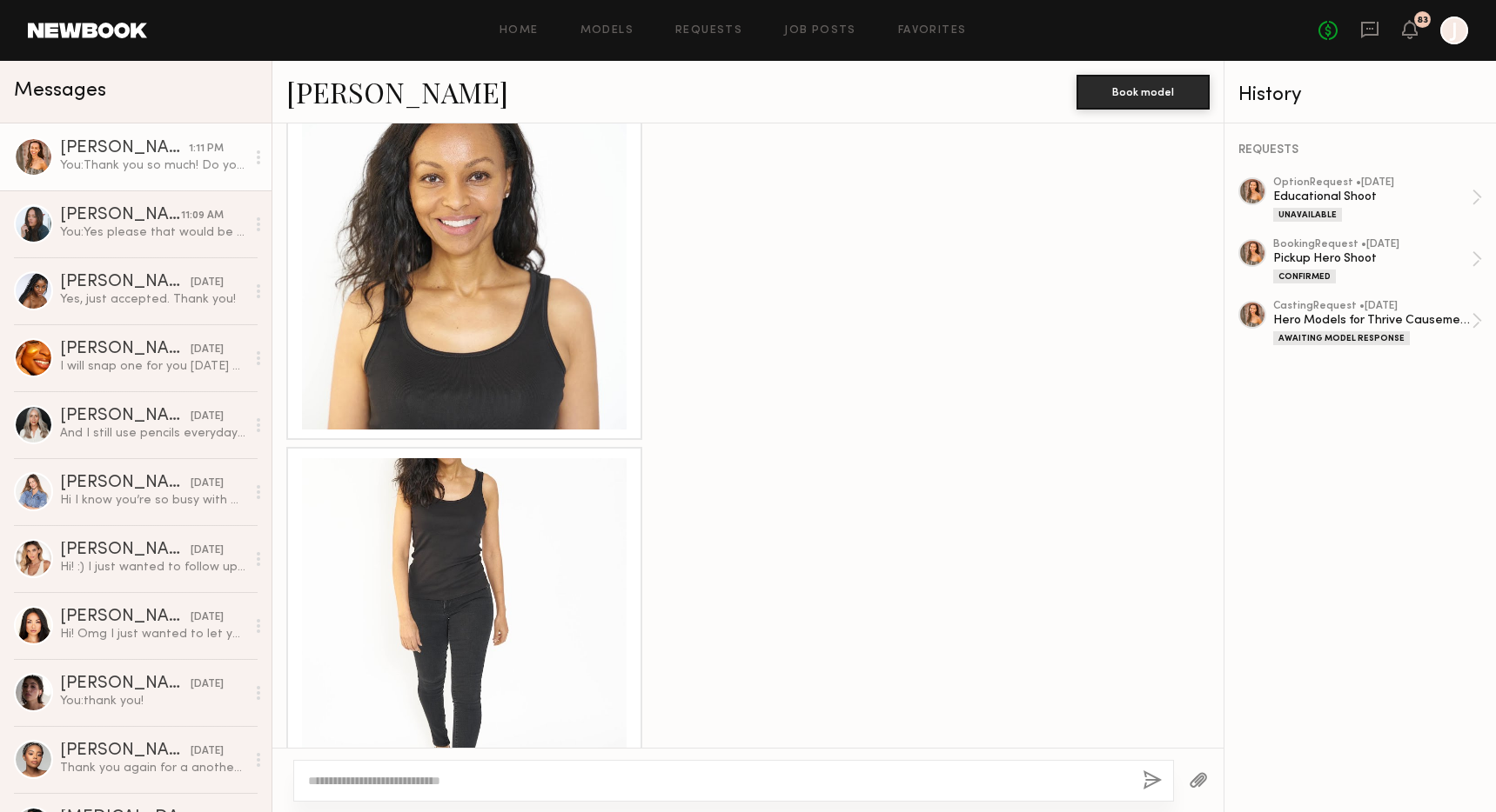
scroll to position [2926, 0]
